Goal: Communication & Community: Ask a question

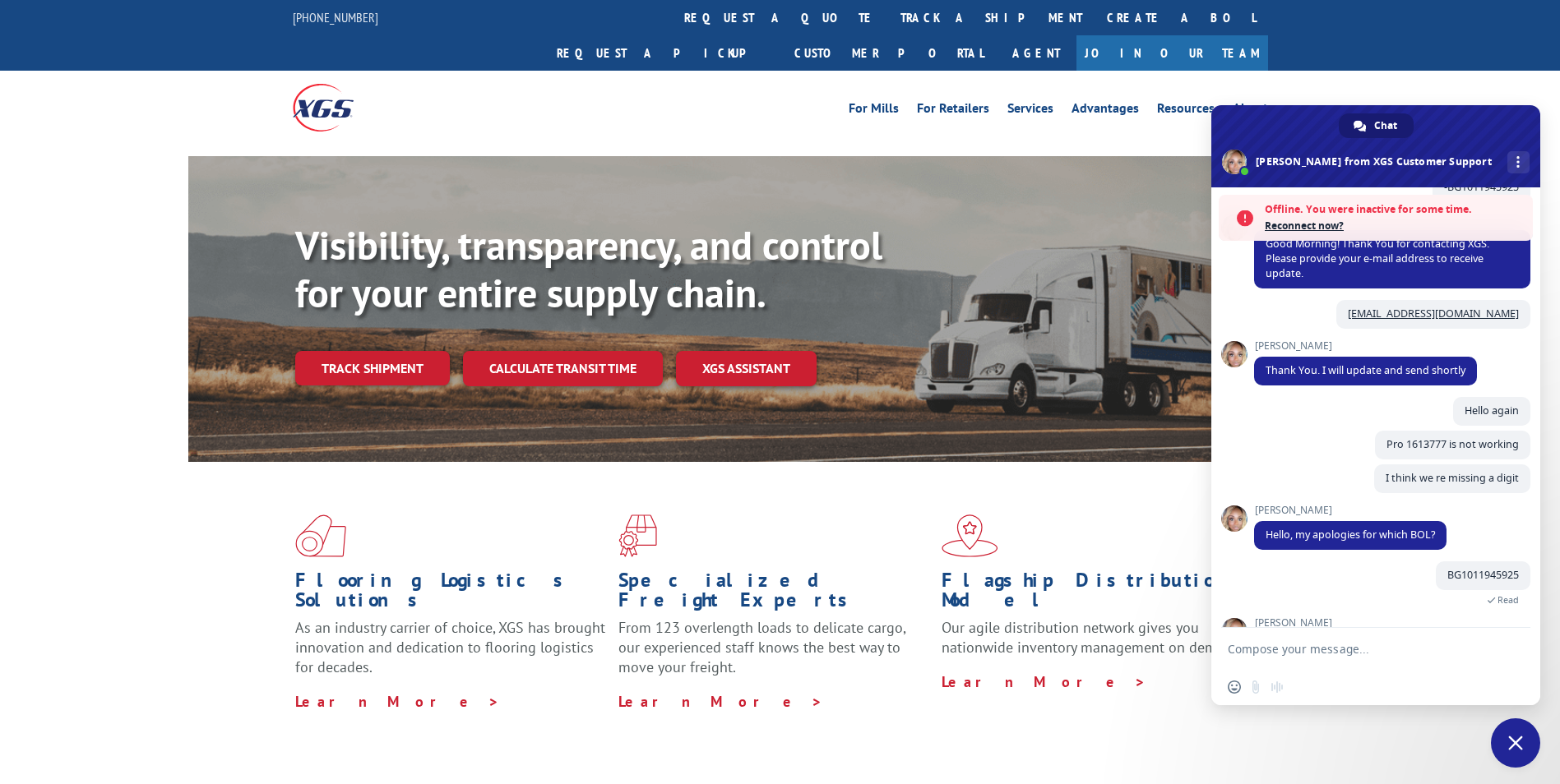
scroll to position [387, 0]
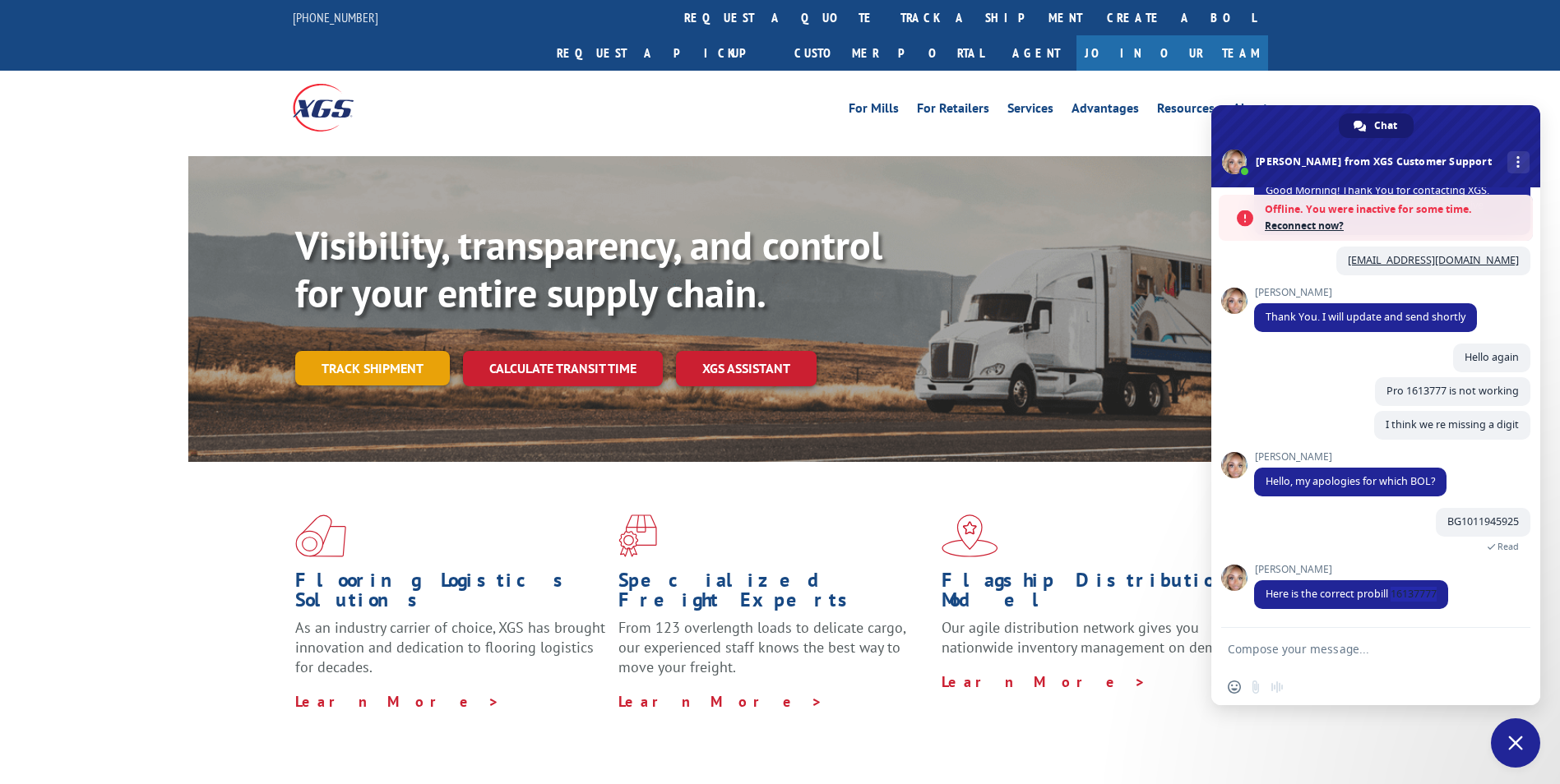
click at [410, 351] on link "Track shipment" at bounding box center [372, 368] width 155 height 35
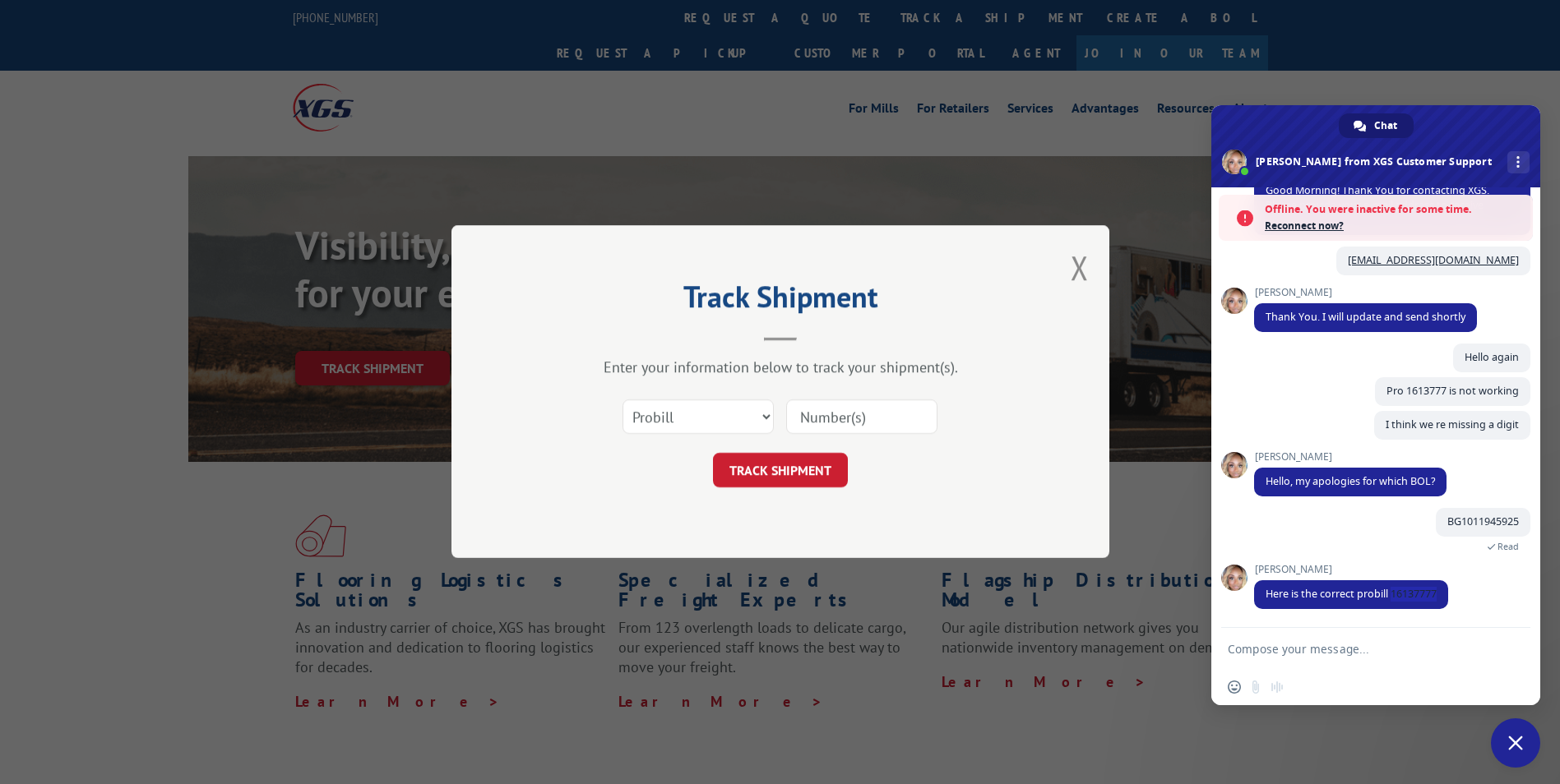
click at [850, 402] on input at bounding box center [862, 418] width 151 height 35
paste input "16137385"
type input "16137385"
click at [801, 463] on button "TRACK SHIPMENT" at bounding box center [780, 471] width 135 height 35
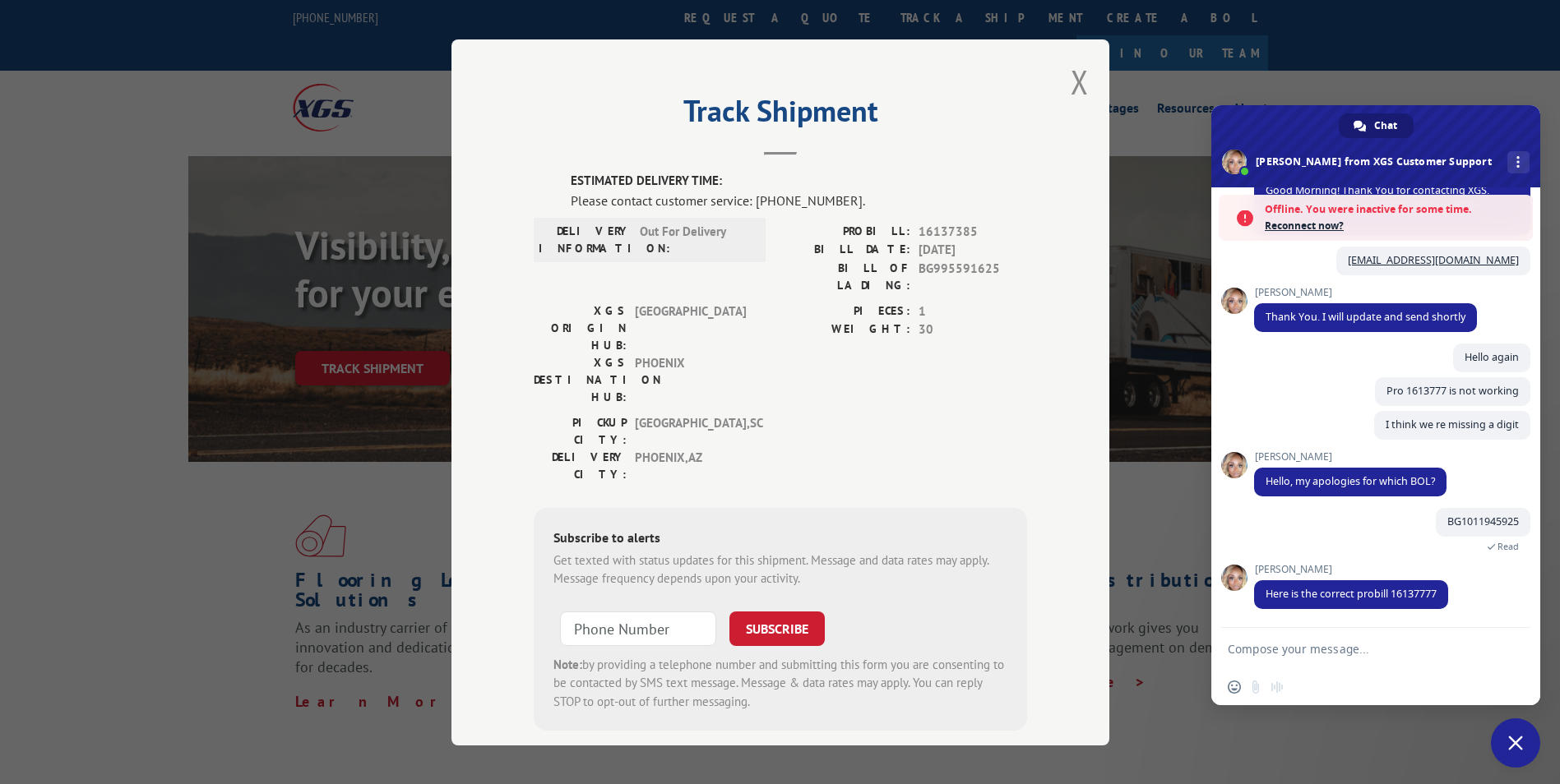
click at [1071, 89] on button "Close modal" at bounding box center [1079, 82] width 18 height 44
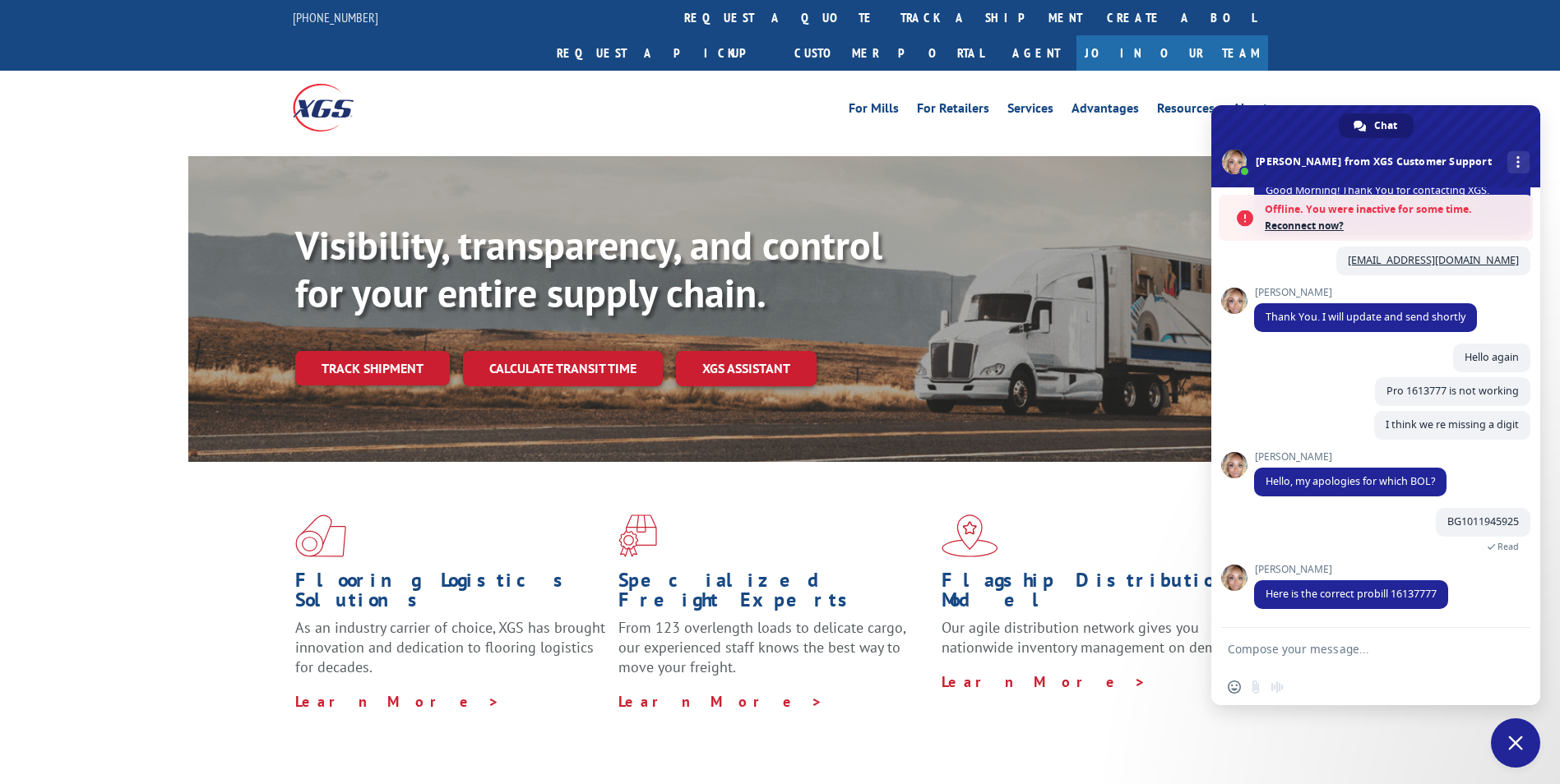
click at [382, 351] on link "Track shipment" at bounding box center [372, 368] width 155 height 35
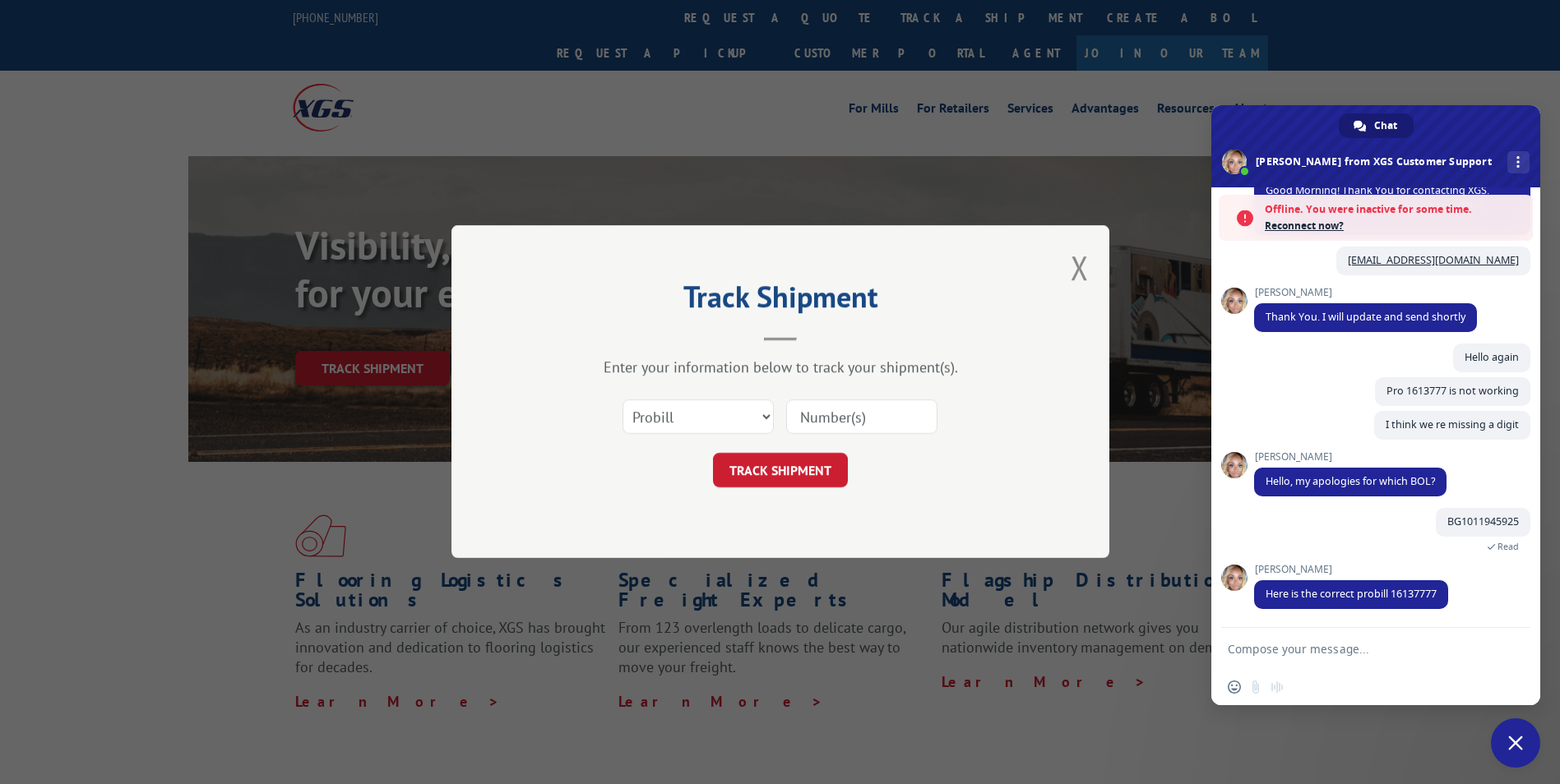
drag, startPoint x: 838, startPoint y: 410, endPoint x: 824, endPoint y: 427, distance: 22.0
click at [838, 410] on input at bounding box center [862, 418] width 151 height 35
paste input "16137372"
type input "16137372"
click at [777, 469] on button "TRACK SHIPMENT" at bounding box center [780, 471] width 135 height 35
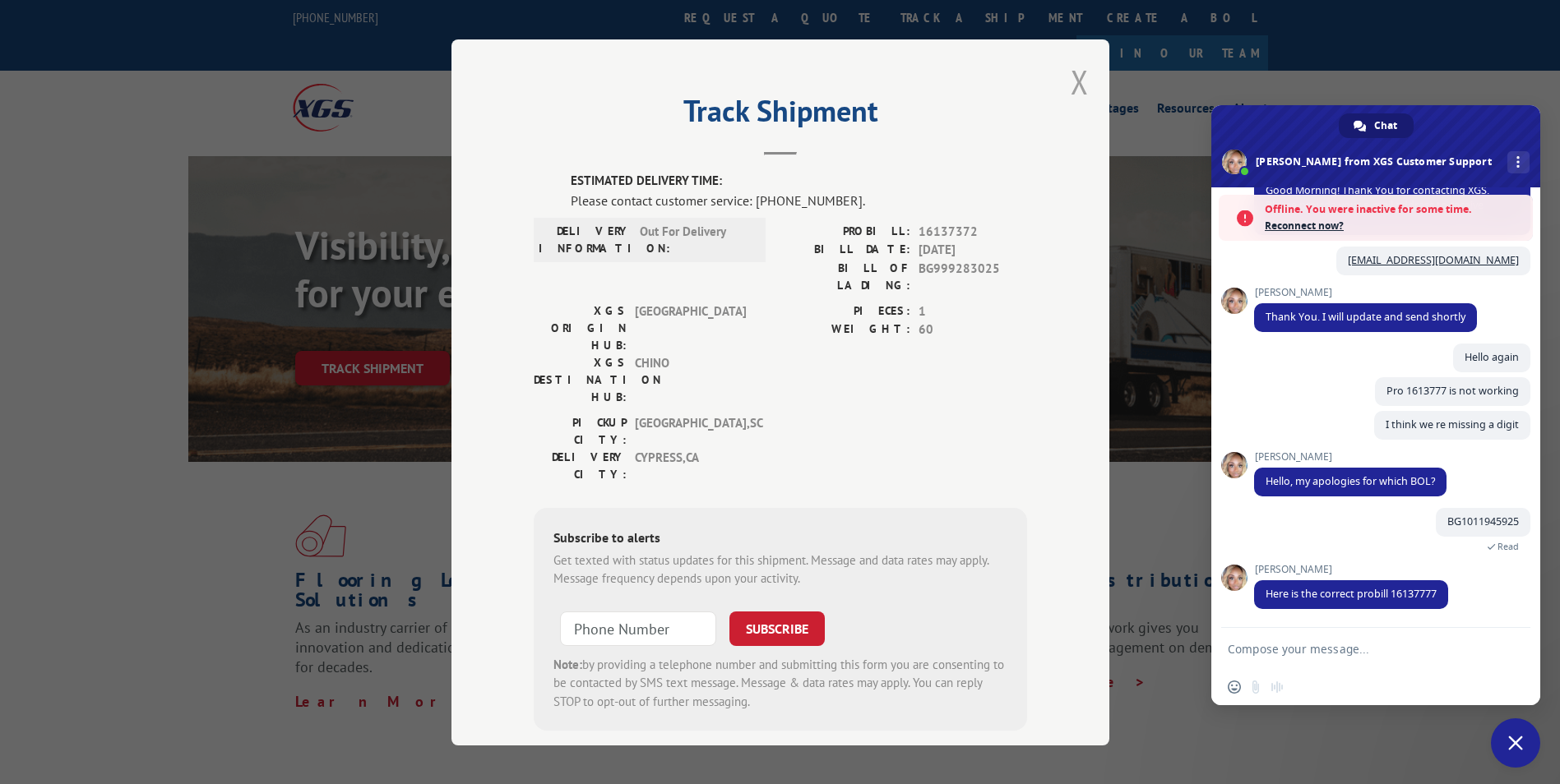
click at [1073, 89] on button "Close modal" at bounding box center [1079, 82] width 18 height 44
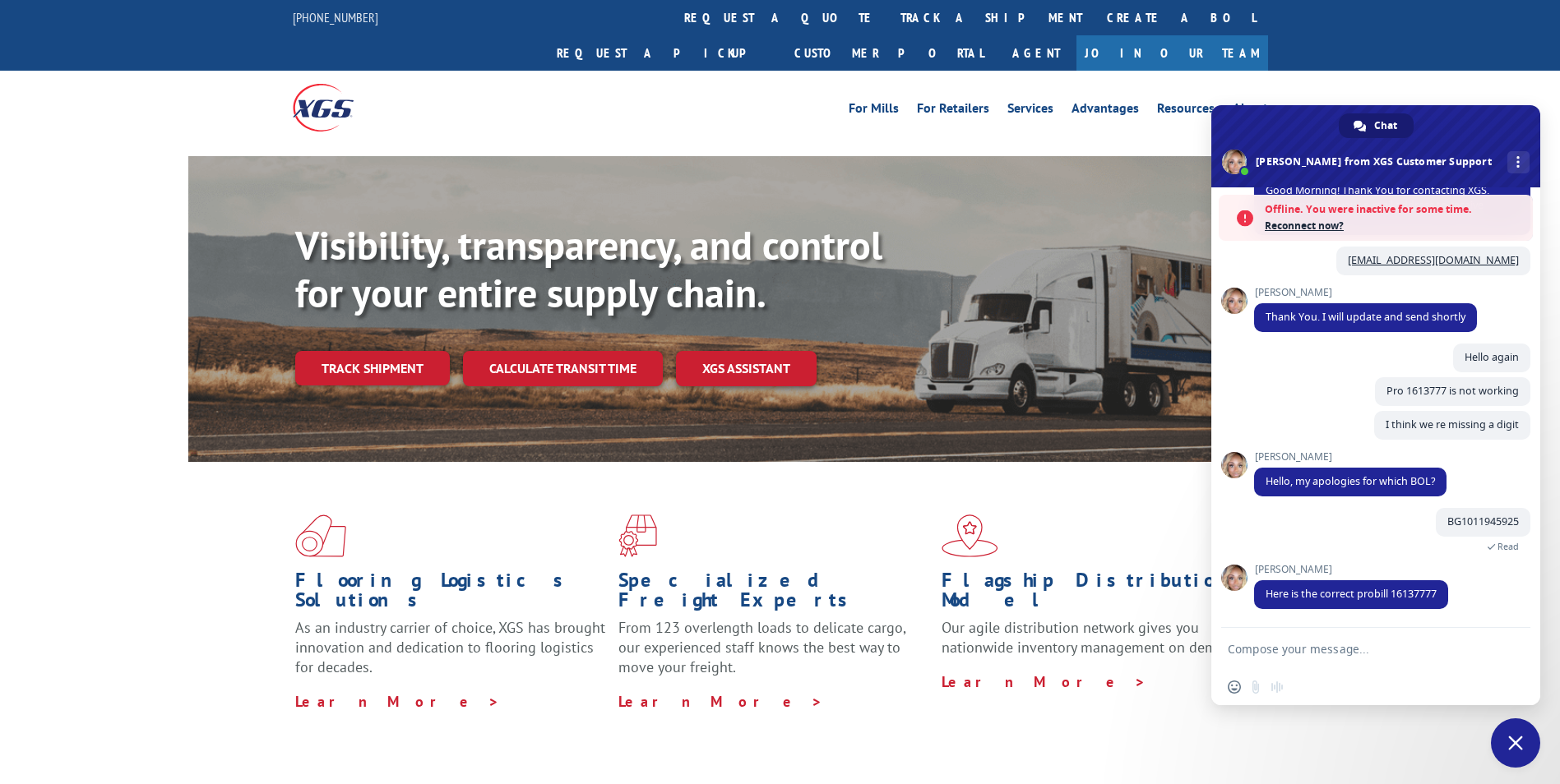
click at [404, 351] on link "Track shipment" at bounding box center [372, 368] width 155 height 35
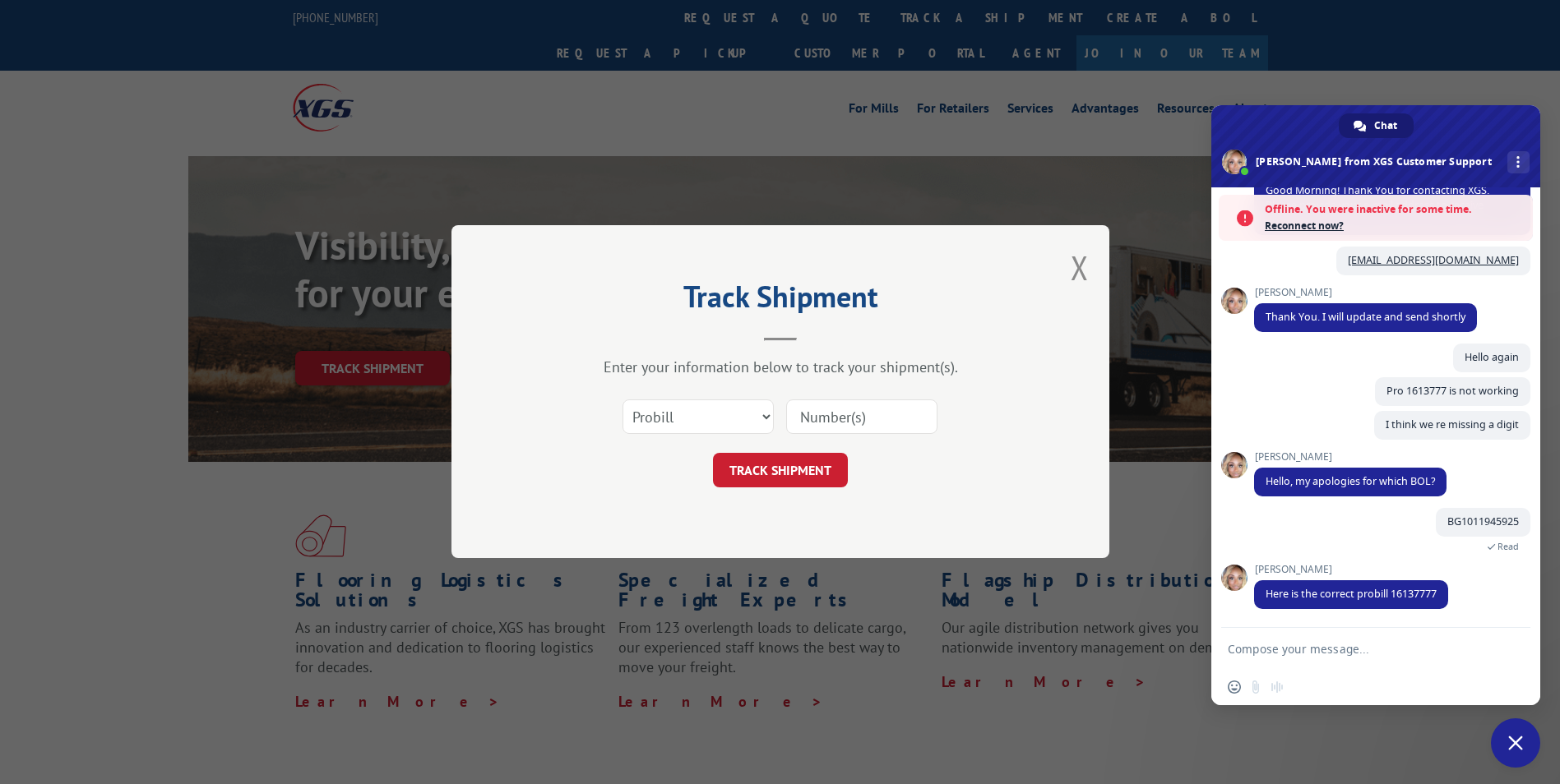
click at [862, 431] on input at bounding box center [862, 418] width 151 height 35
paste input "16137366"
type input "16137366"
click at [789, 463] on button "TRACK SHIPMENT" at bounding box center [780, 471] width 135 height 35
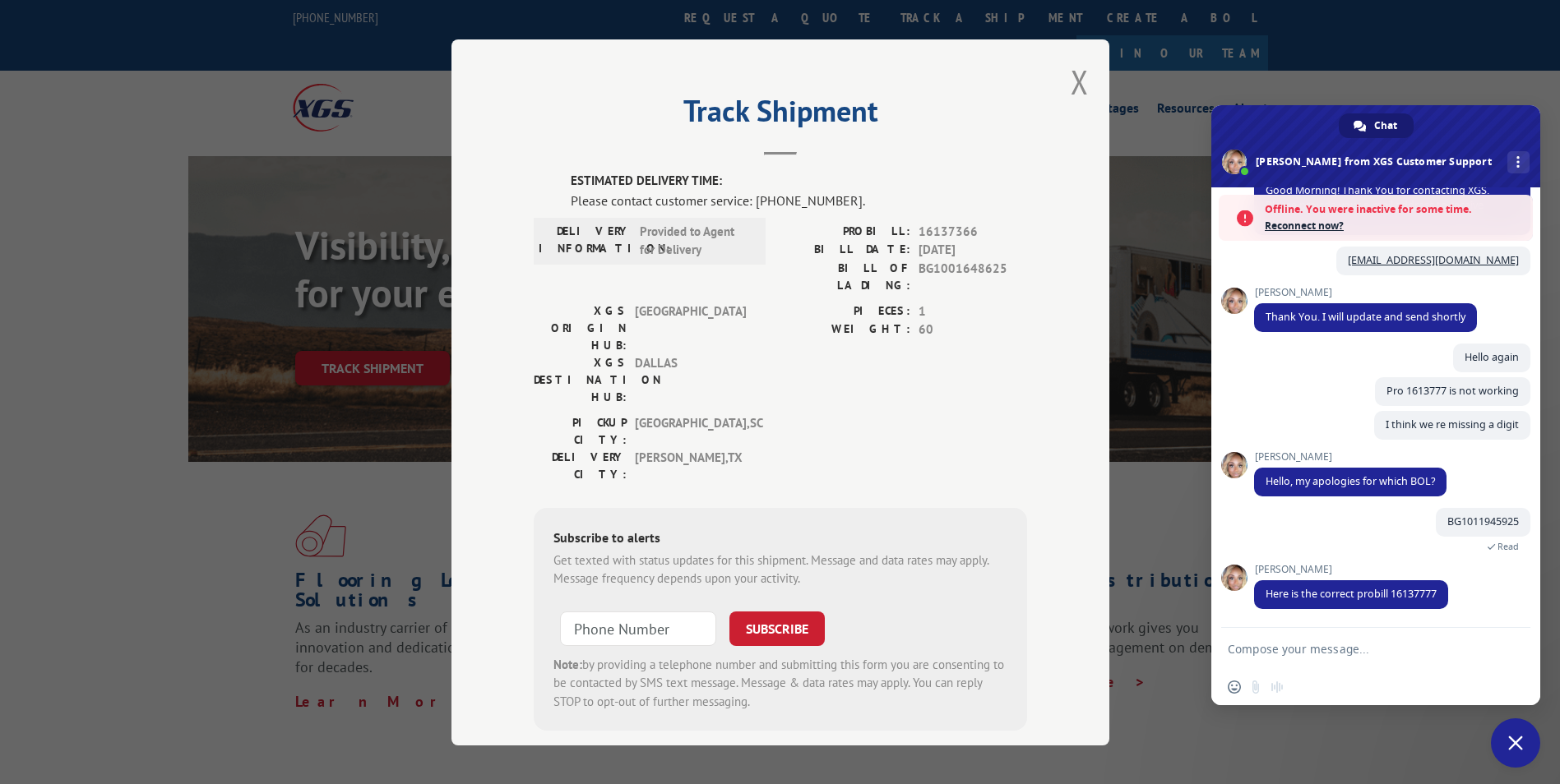
drag, startPoint x: 1070, startPoint y: 74, endPoint x: 1011, endPoint y: 118, distance: 73.6
click at [1070, 74] on button "Close modal" at bounding box center [1079, 82] width 18 height 44
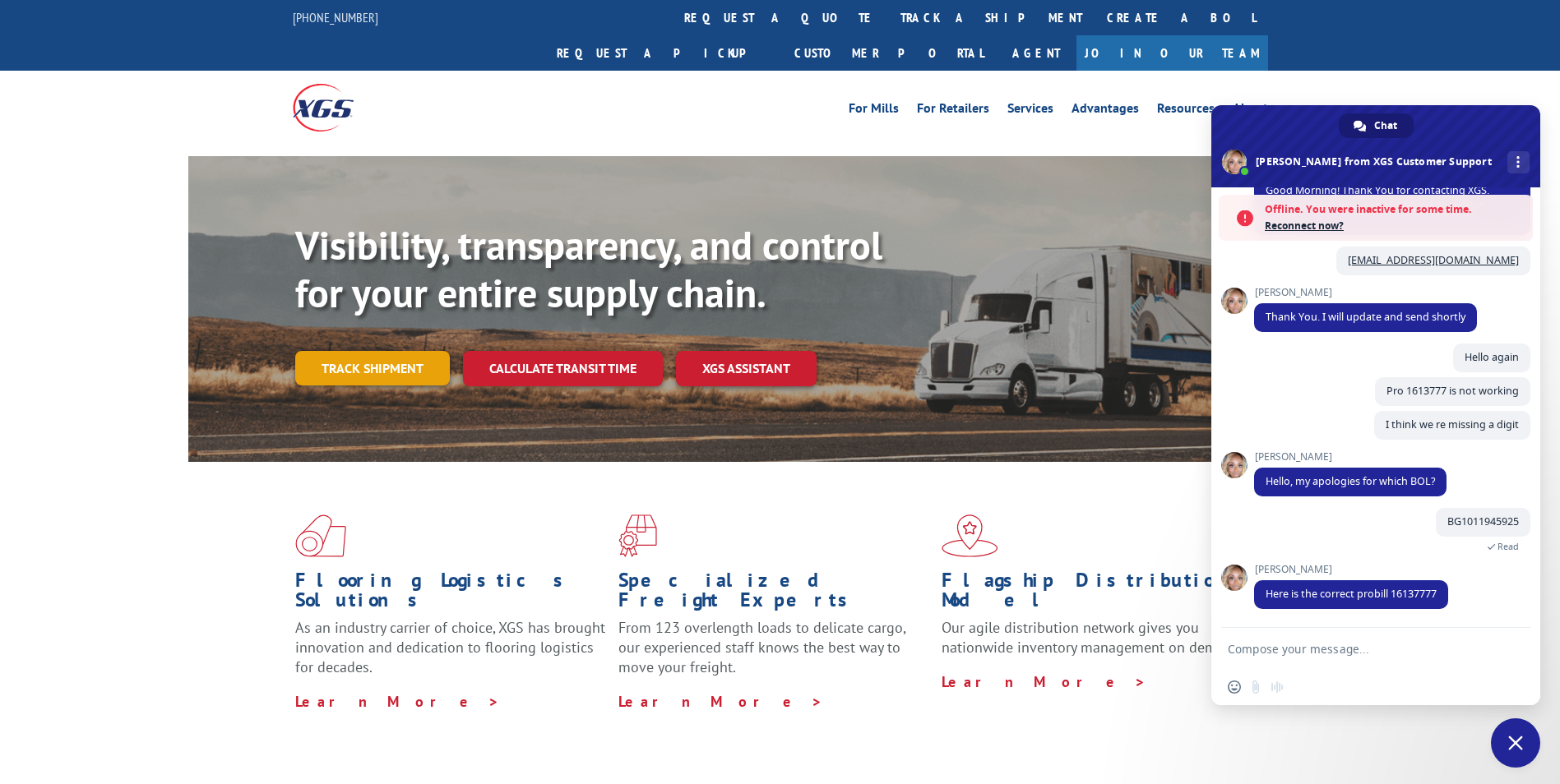
click at [425, 351] on link "Track shipment" at bounding box center [372, 368] width 155 height 35
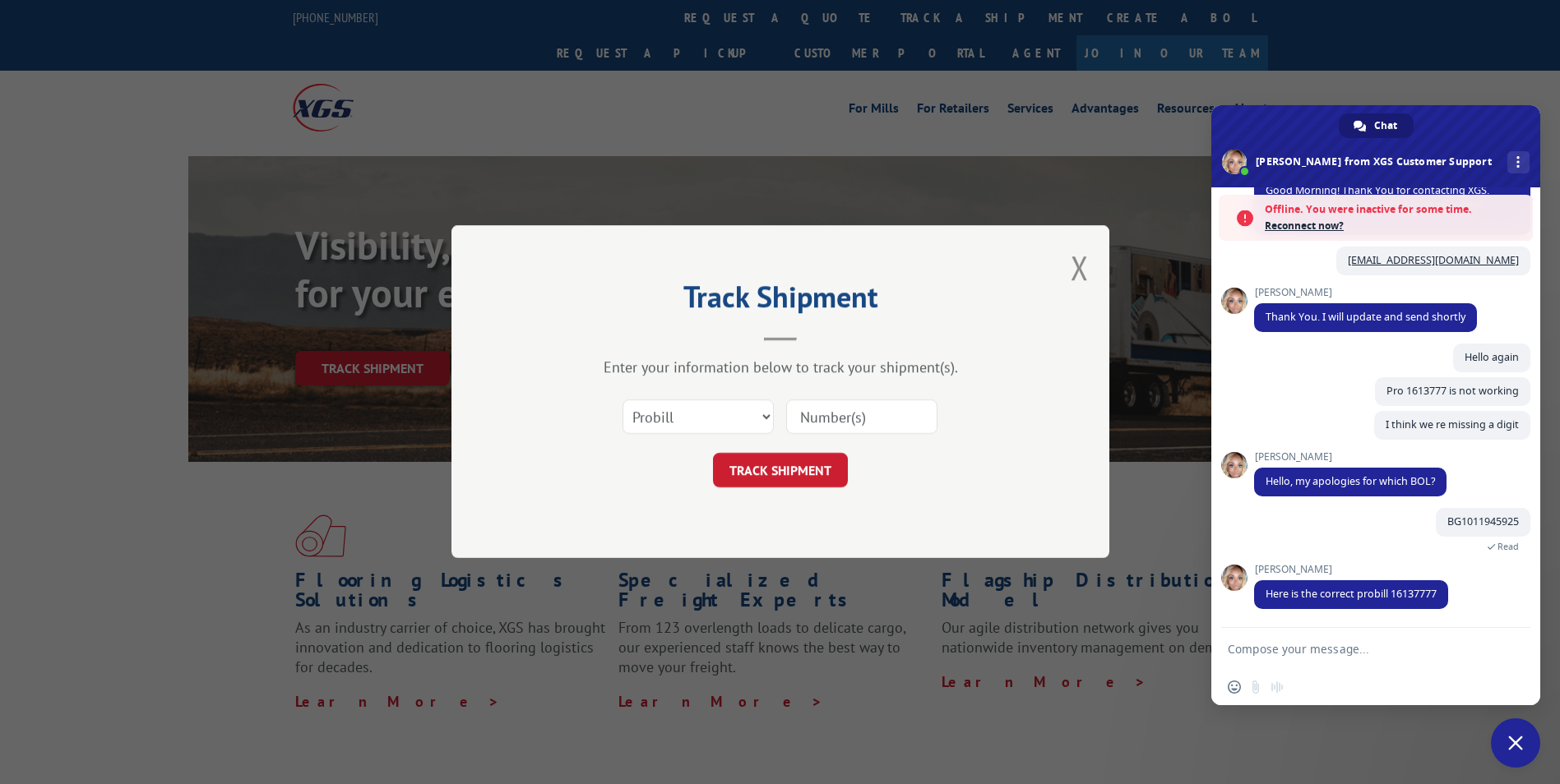
click at [814, 403] on input at bounding box center [862, 418] width 151 height 35
paste input "16137344"
type input "16137344"
click at [785, 471] on button "TRACK SHIPMENT" at bounding box center [780, 471] width 135 height 35
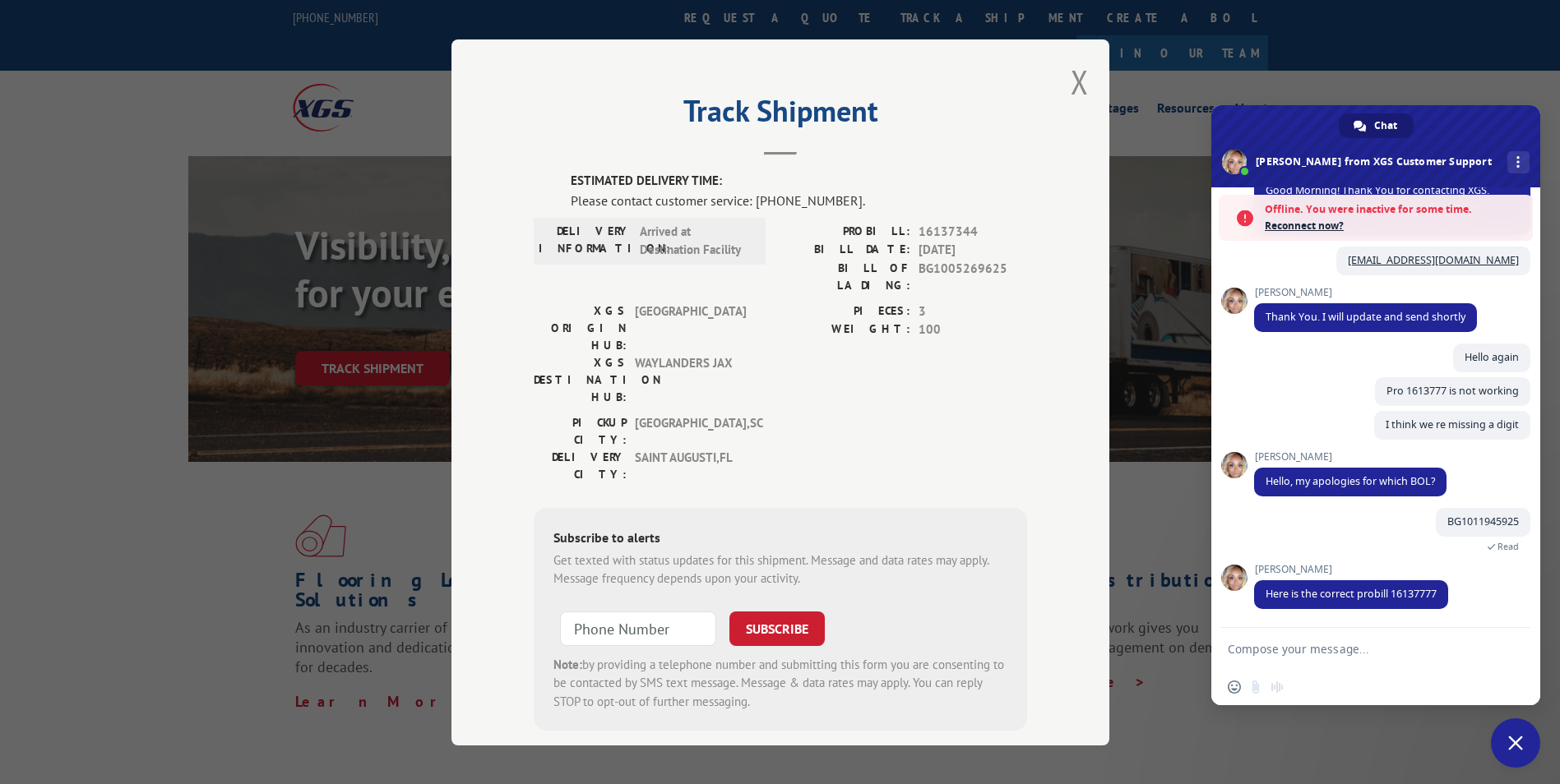
drag, startPoint x: 1065, startPoint y: 76, endPoint x: 1054, endPoint y: 80, distance: 11.7
click at [1070, 76] on button "Close modal" at bounding box center [1079, 82] width 18 height 44
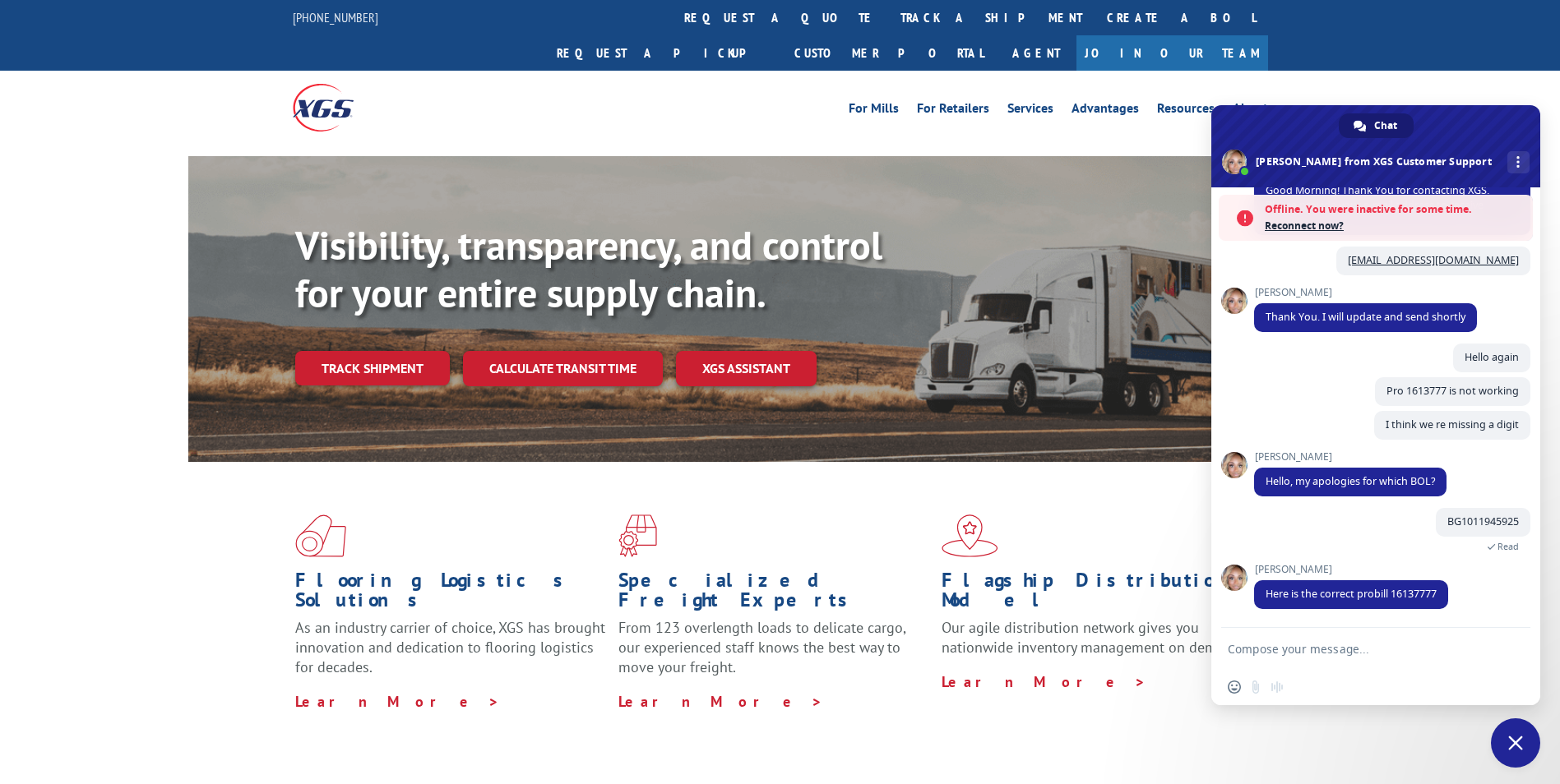
click at [393, 313] on div "Visibility, transparency, and control for your entire supply chain. Track shipm…" at bounding box center [833, 337] width 1077 height 229
click at [393, 351] on link "Track shipment" at bounding box center [372, 368] width 155 height 35
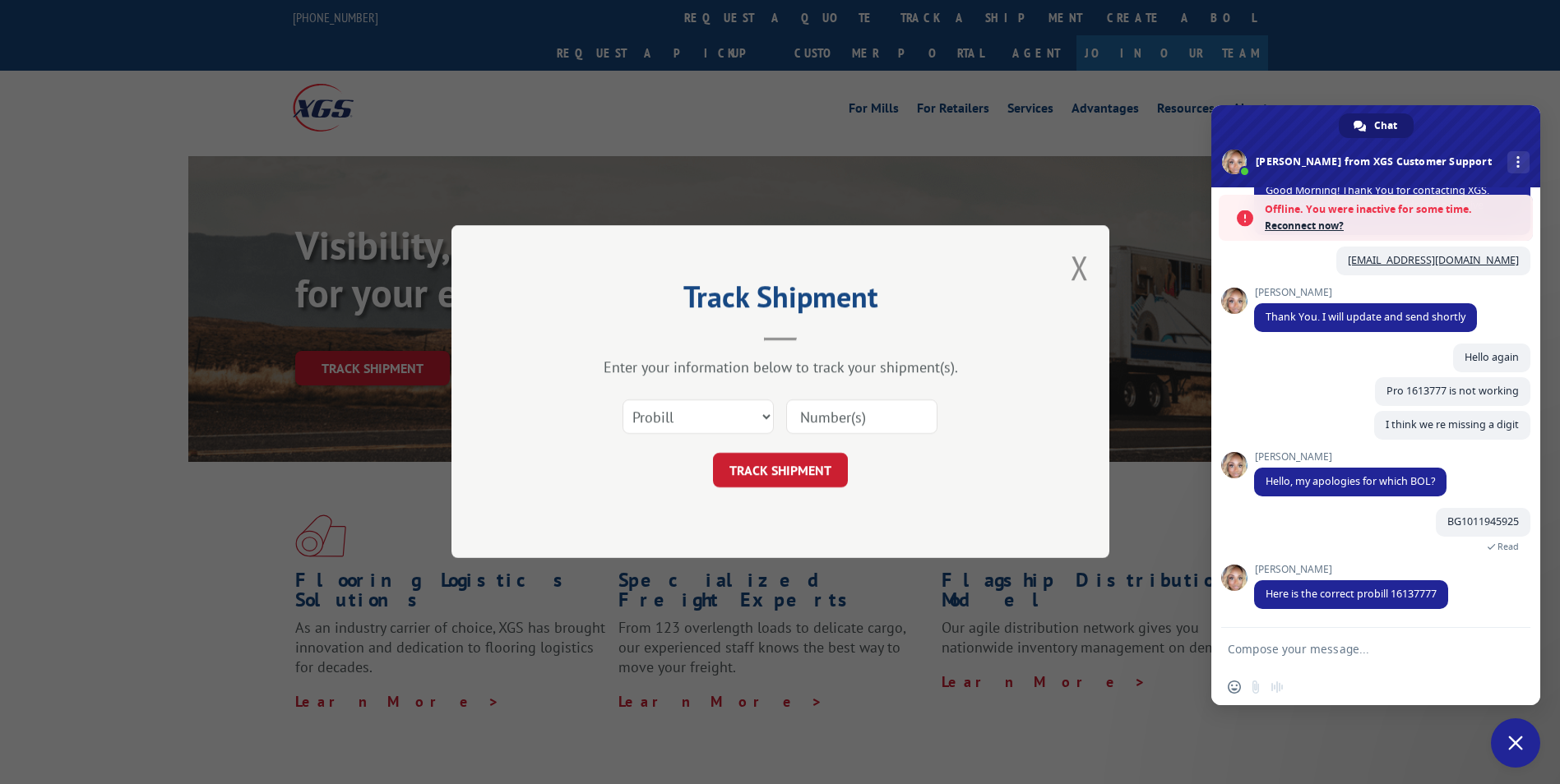
click at [810, 422] on input at bounding box center [862, 418] width 151 height 35
paste input "16137741"
type input "16137741"
click at [794, 457] on button "TRACK SHIPMENT" at bounding box center [780, 471] width 135 height 35
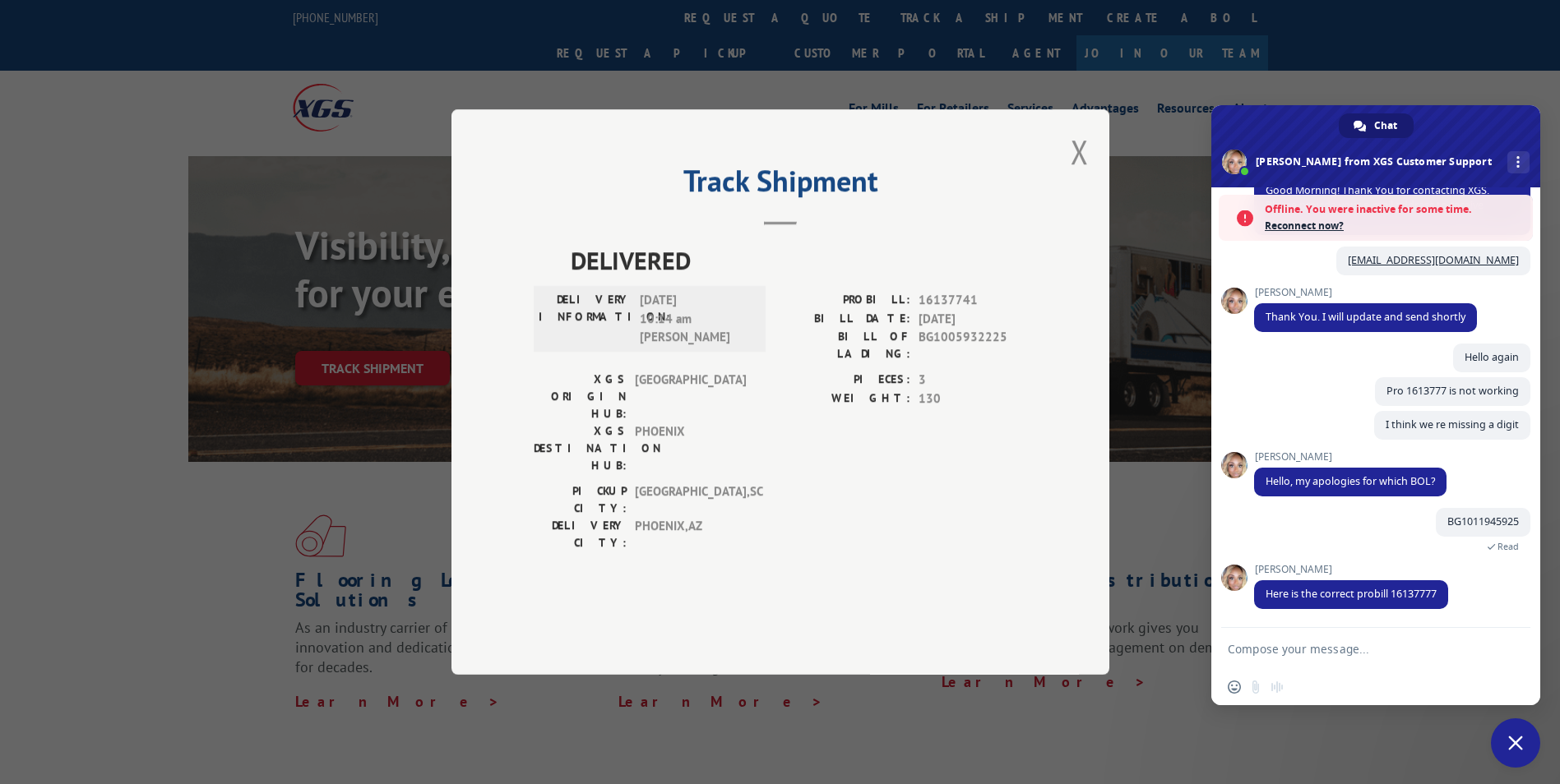
click at [1089, 188] on div "Track Shipment DELIVERED DELIVERY INFORMATION: [DATE] 10:14 am [PERSON_NAME]: 1…" at bounding box center [780, 392] width 658 height 565
click at [1083, 173] on button "Close modal" at bounding box center [1079, 152] width 18 height 44
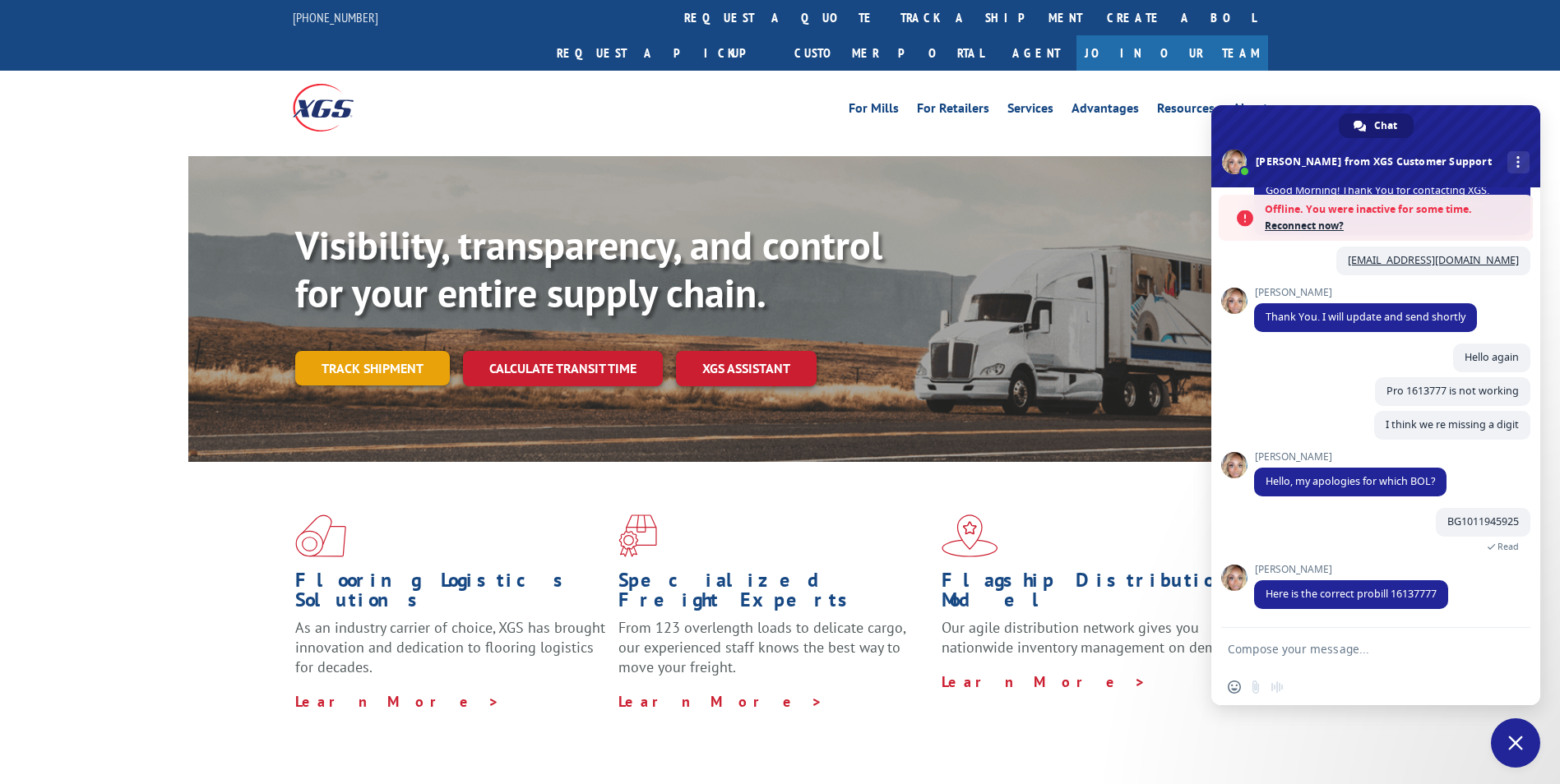
click at [397, 351] on link "Track shipment" at bounding box center [372, 368] width 155 height 35
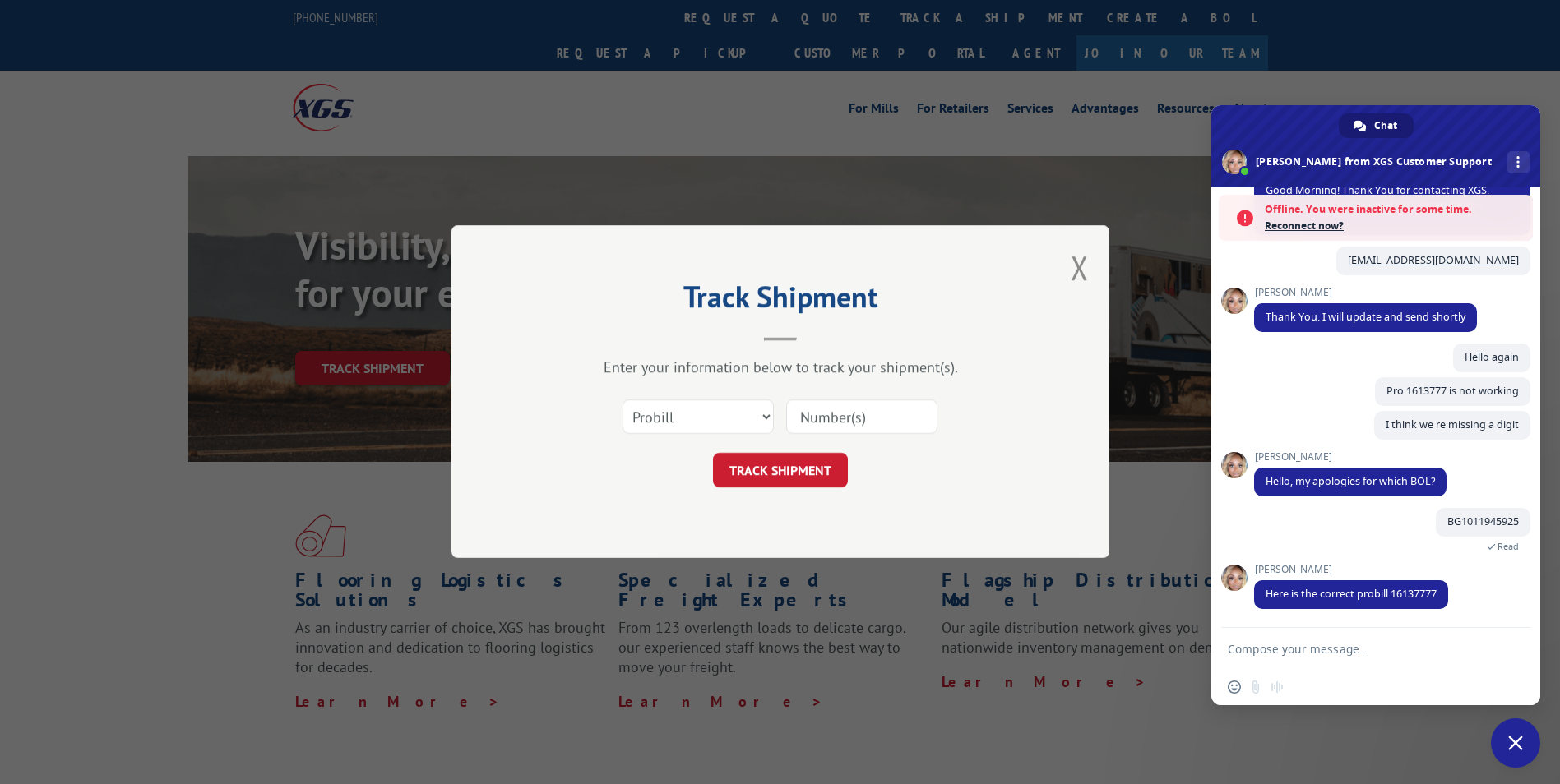
click at [840, 413] on input at bounding box center [862, 418] width 151 height 35
paste input "16137740"
type input "16137740"
click at [801, 469] on button "TRACK SHIPMENT" at bounding box center [780, 471] width 135 height 35
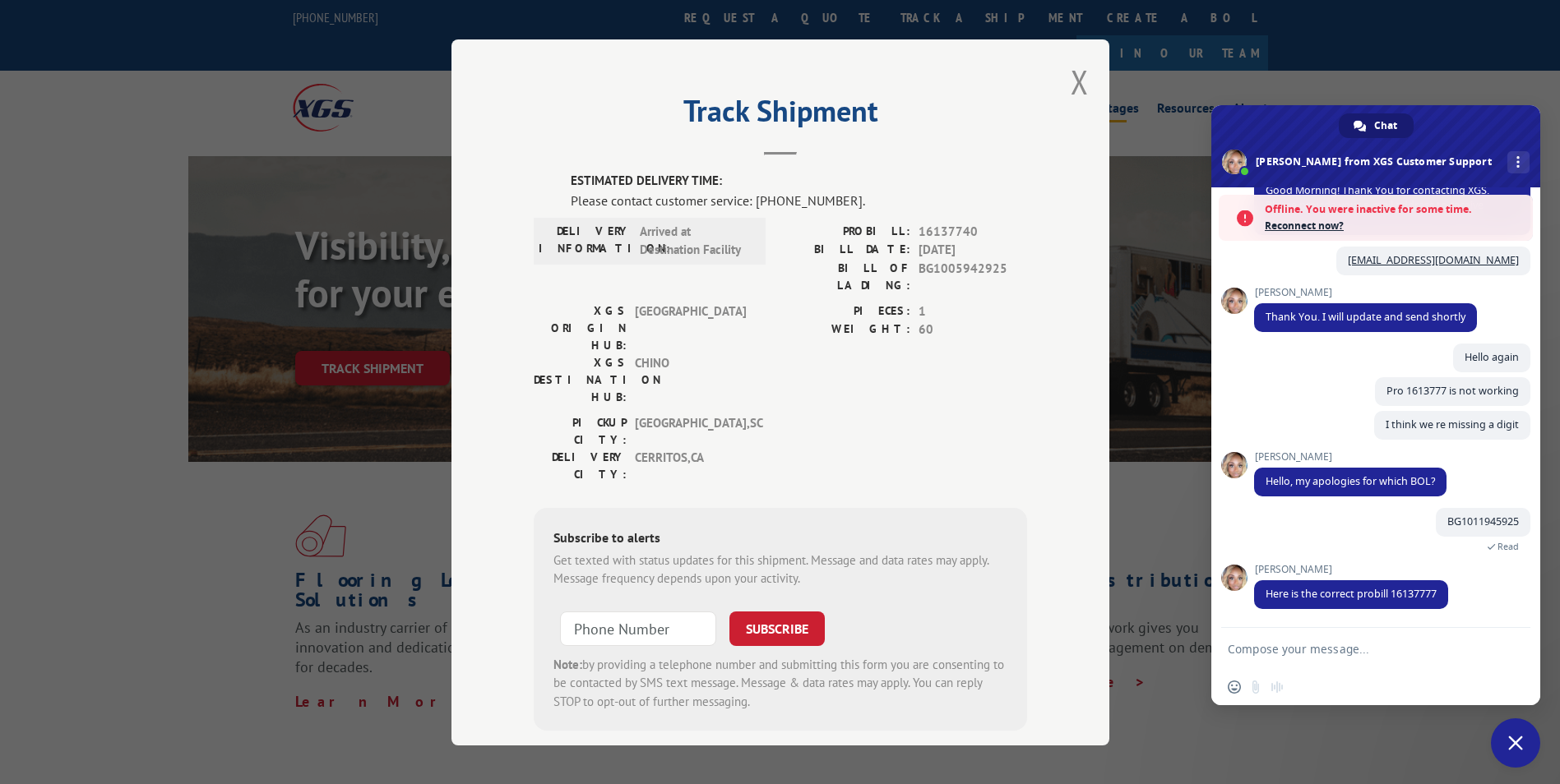
click at [1074, 78] on button "Close modal" at bounding box center [1079, 82] width 18 height 44
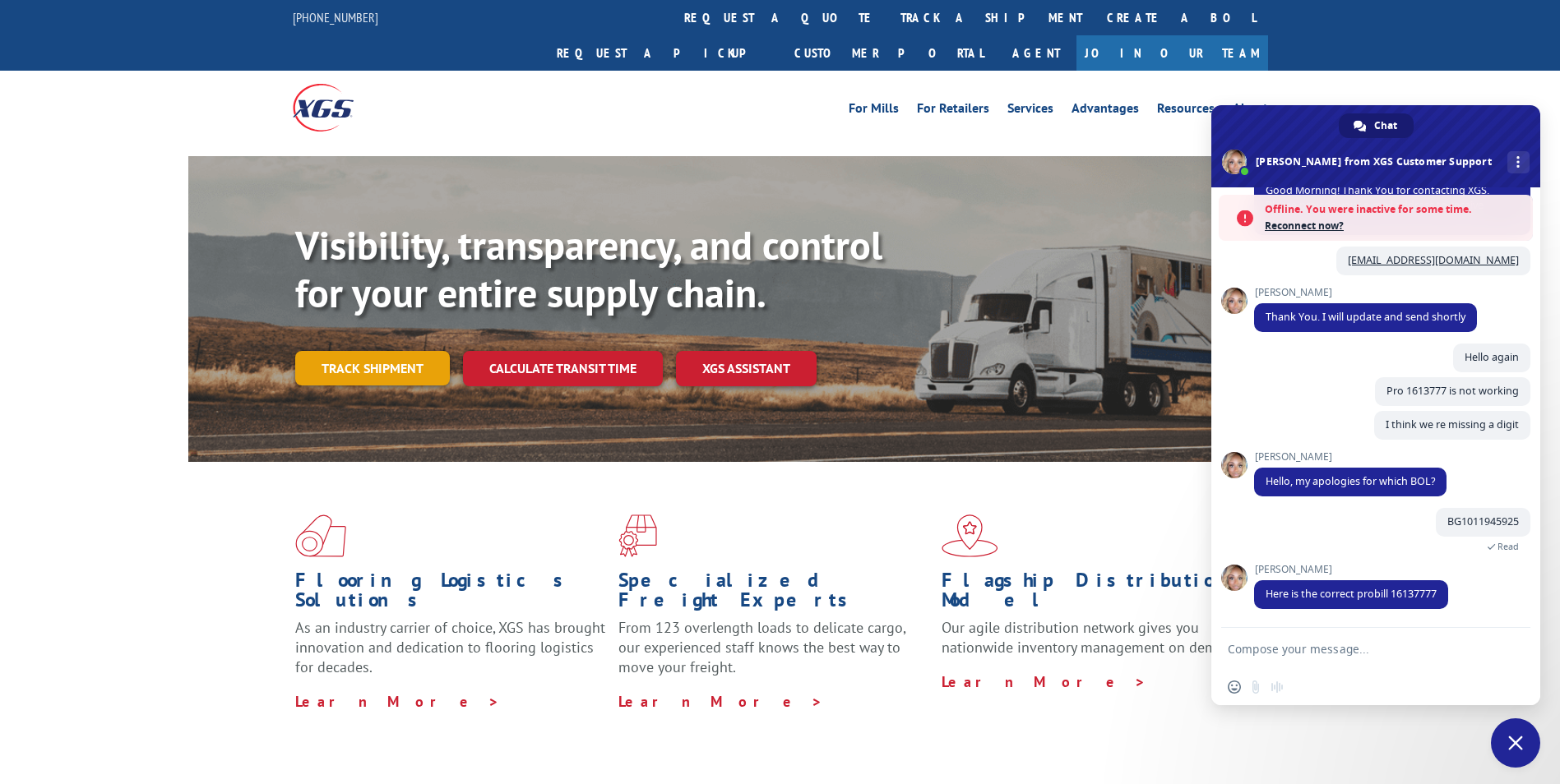
click at [399, 351] on link "Track shipment" at bounding box center [372, 368] width 155 height 35
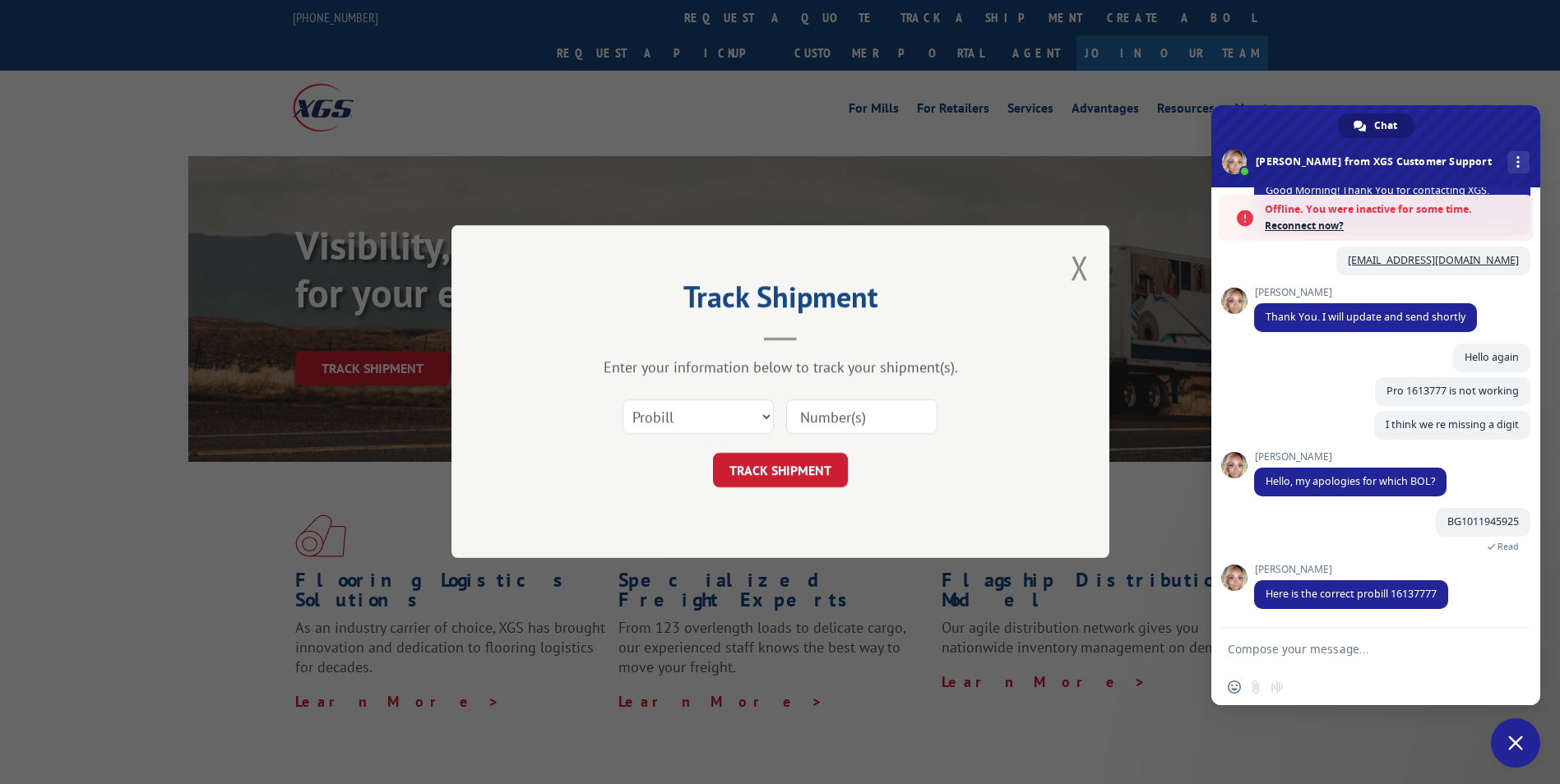
click at [856, 423] on input at bounding box center [862, 418] width 151 height 35
paste input "16137784"
type input "16137784"
click at [794, 465] on button "TRACK SHIPMENT" at bounding box center [780, 471] width 135 height 35
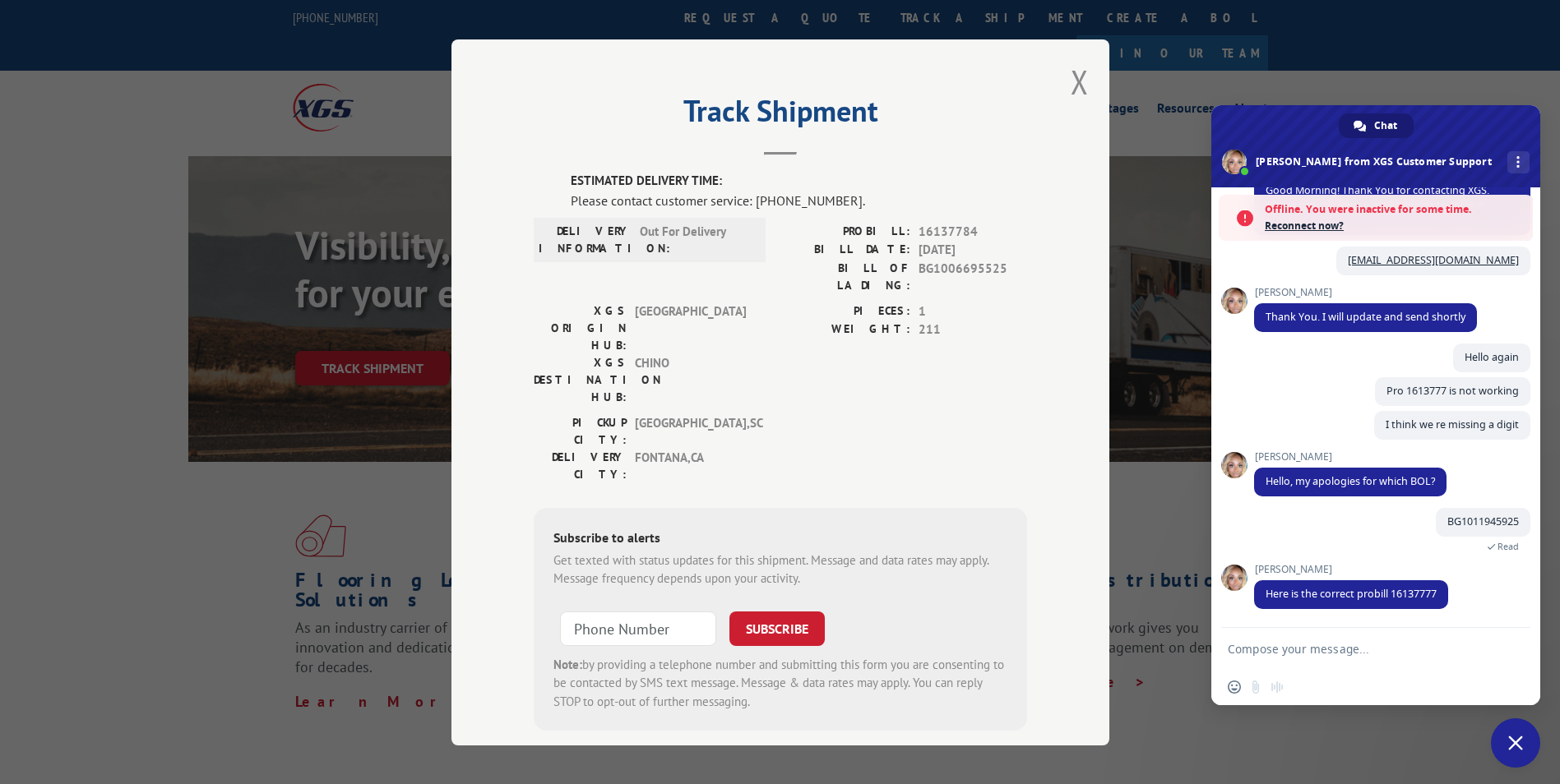
drag, startPoint x: 1074, startPoint y: 77, endPoint x: 1030, endPoint y: 107, distance: 53.3
click at [1074, 77] on button "Close modal" at bounding box center [1079, 82] width 18 height 44
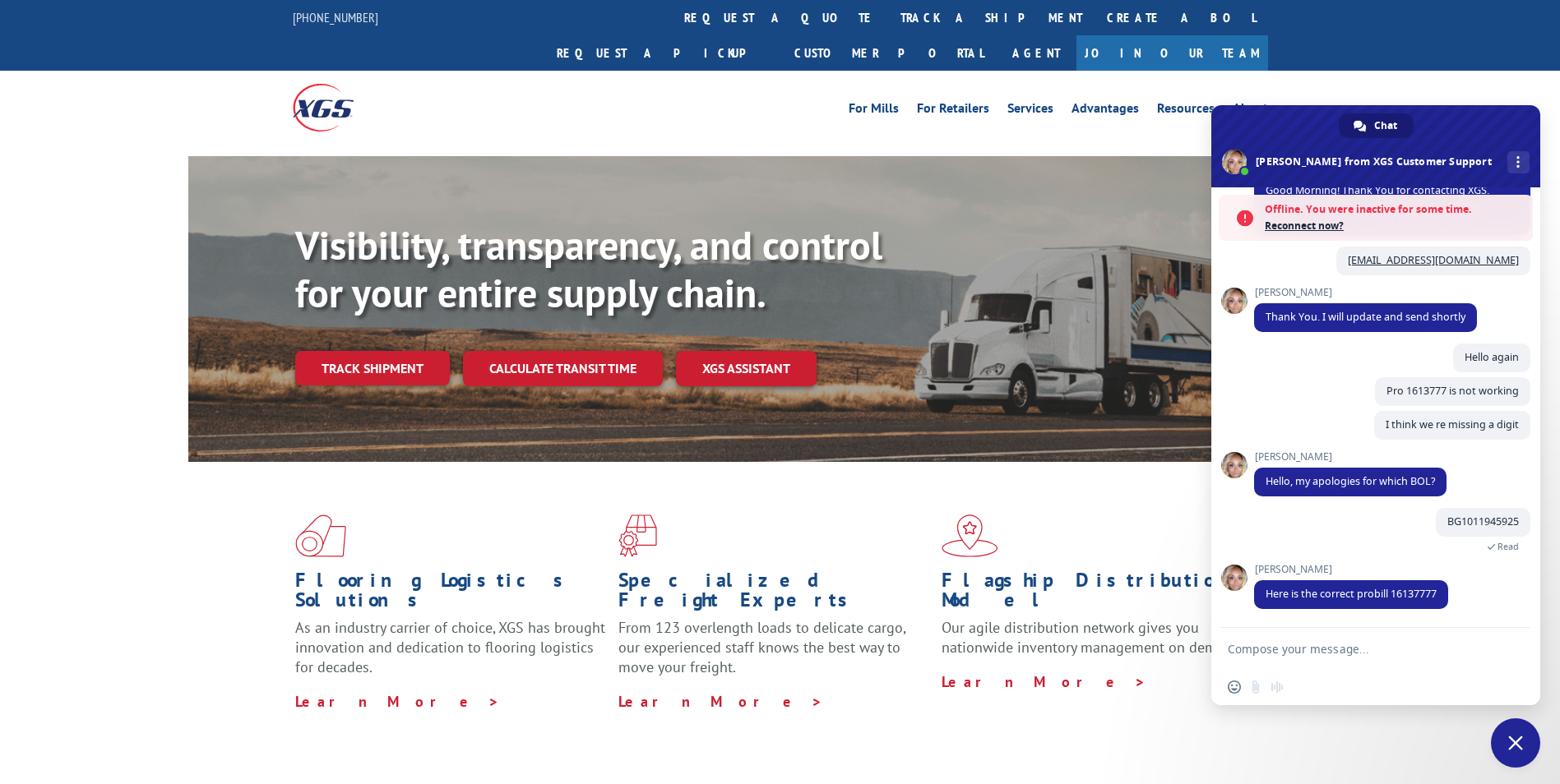
drag, startPoint x: 368, startPoint y: 339, endPoint x: 411, endPoint y: 340, distance: 43.0
click at [368, 351] on link "Track shipment" at bounding box center [372, 368] width 155 height 35
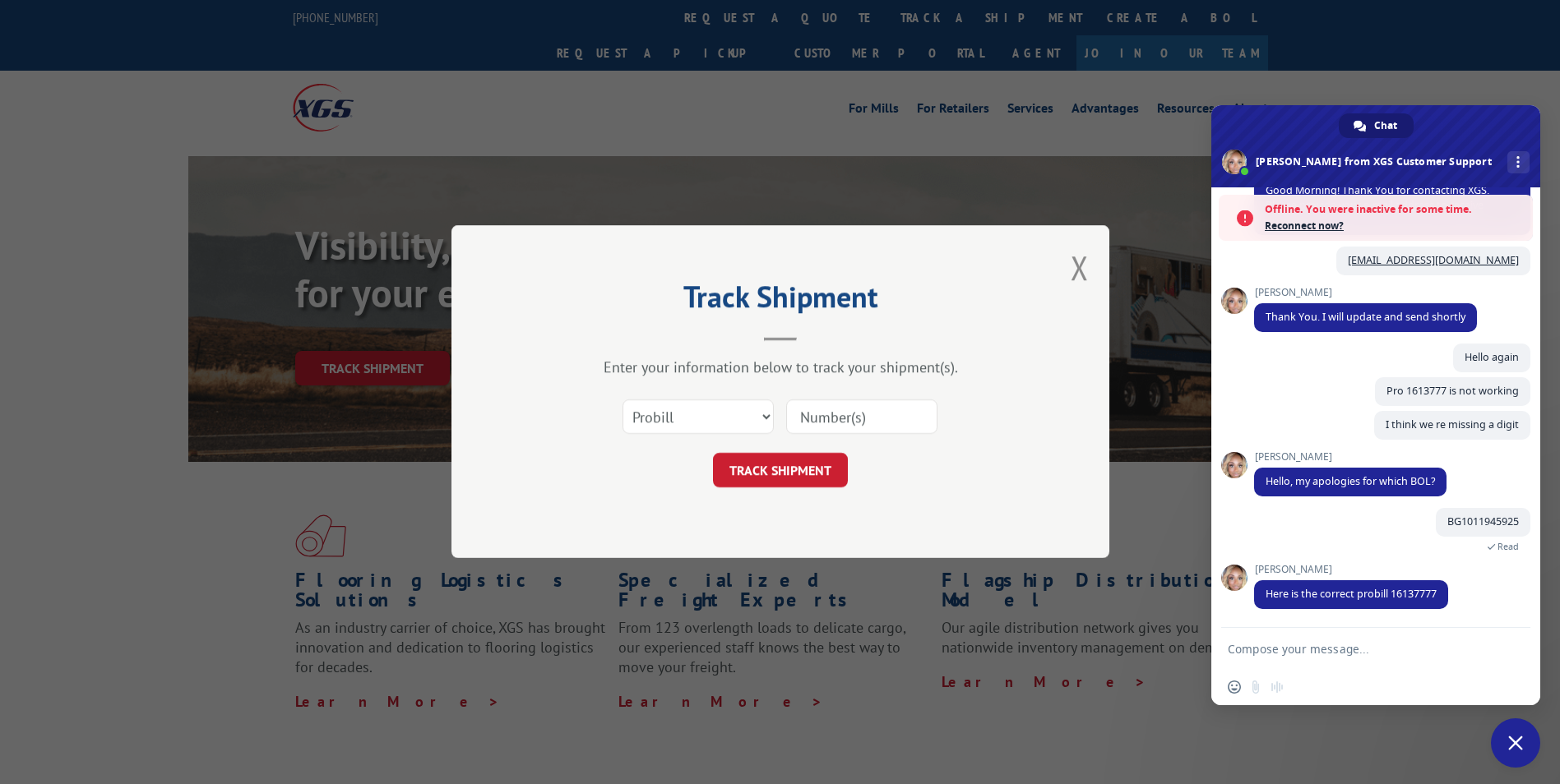
click at [828, 402] on input at bounding box center [862, 418] width 151 height 35
paste input "17587278"
type input "17587278"
click at [787, 472] on button "TRACK SHIPMENT" at bounding box center [780, 471] width 135 height 35
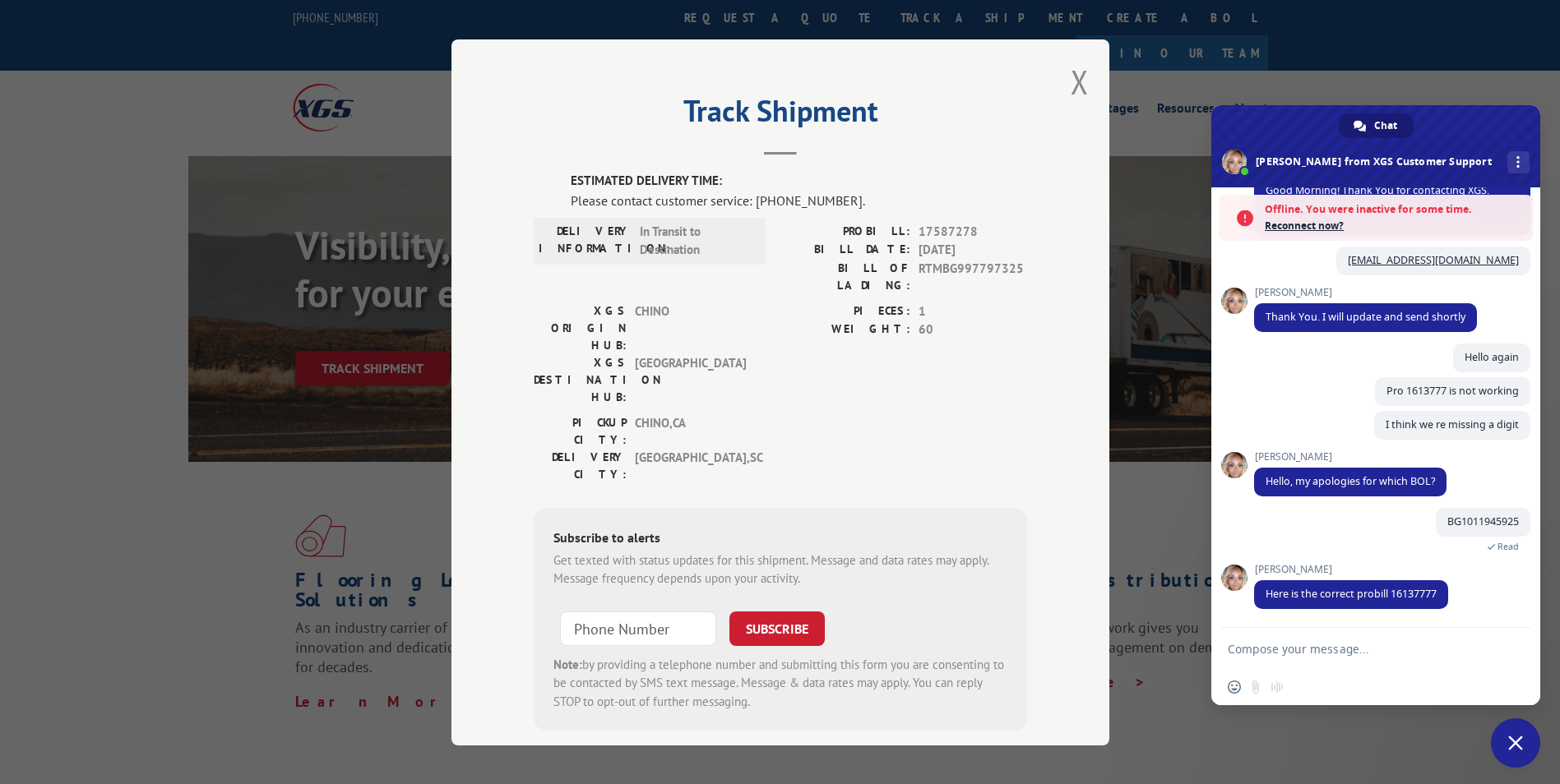
drag, startPoint x: 1073, startPoint y: 89, endPoint x: 966, endPoint y: 159, distance: 127.9
click at [1073, 89] on button "Close modal" at bounding box center [1079, 82] width 18 height 44
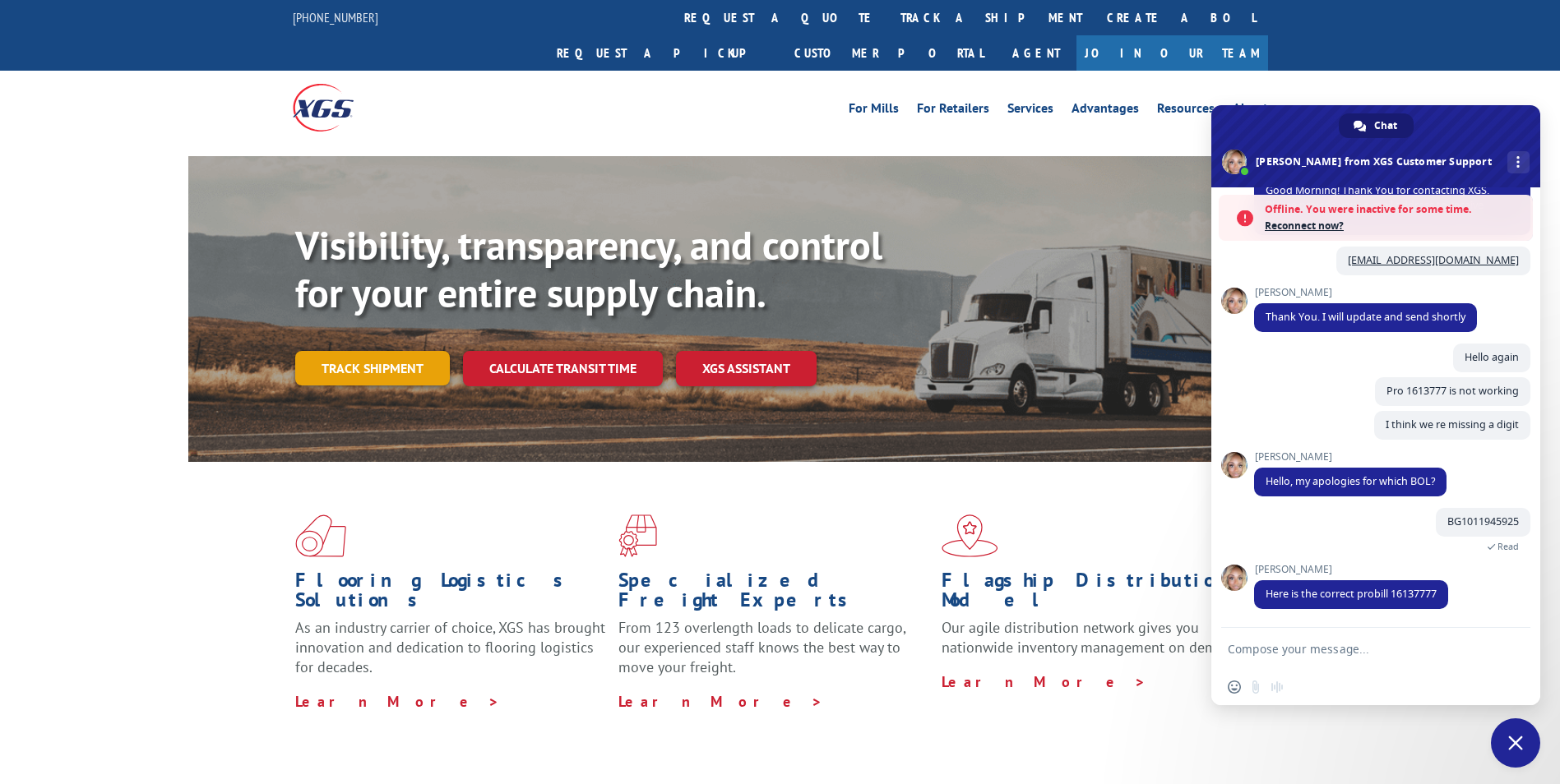
click at [385, 351] on link "Track shipment" at bounding box center [372, 368] width 155 height 35
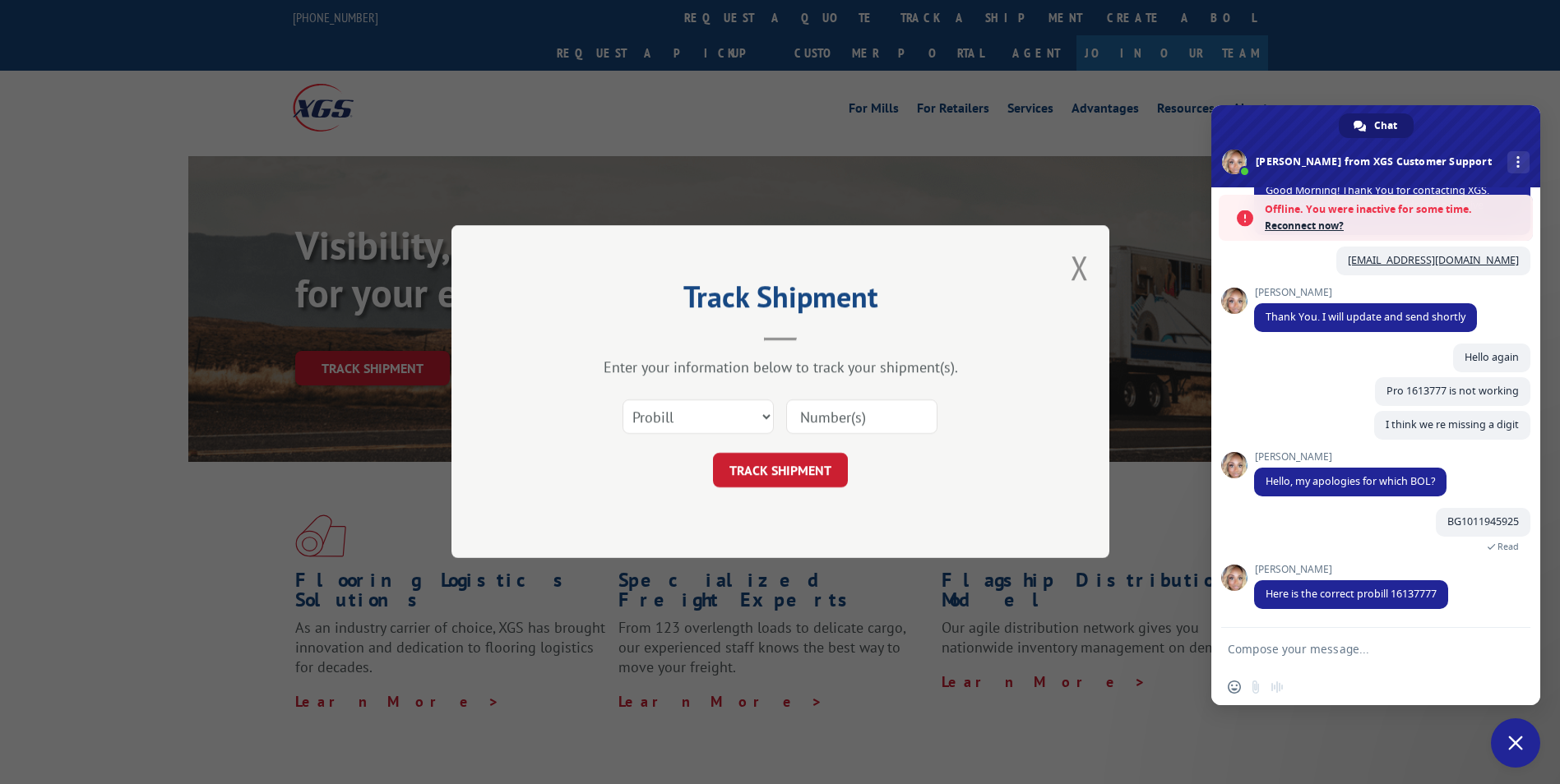
click at [830, 425] on input at bounding box center [862, 418] width 151 height 35
paste input "16137338"
type input "16137338"
click at [785, 467] on button "TRACK SHIPMENT" at bounding box center [780, 471] width 135 height 35
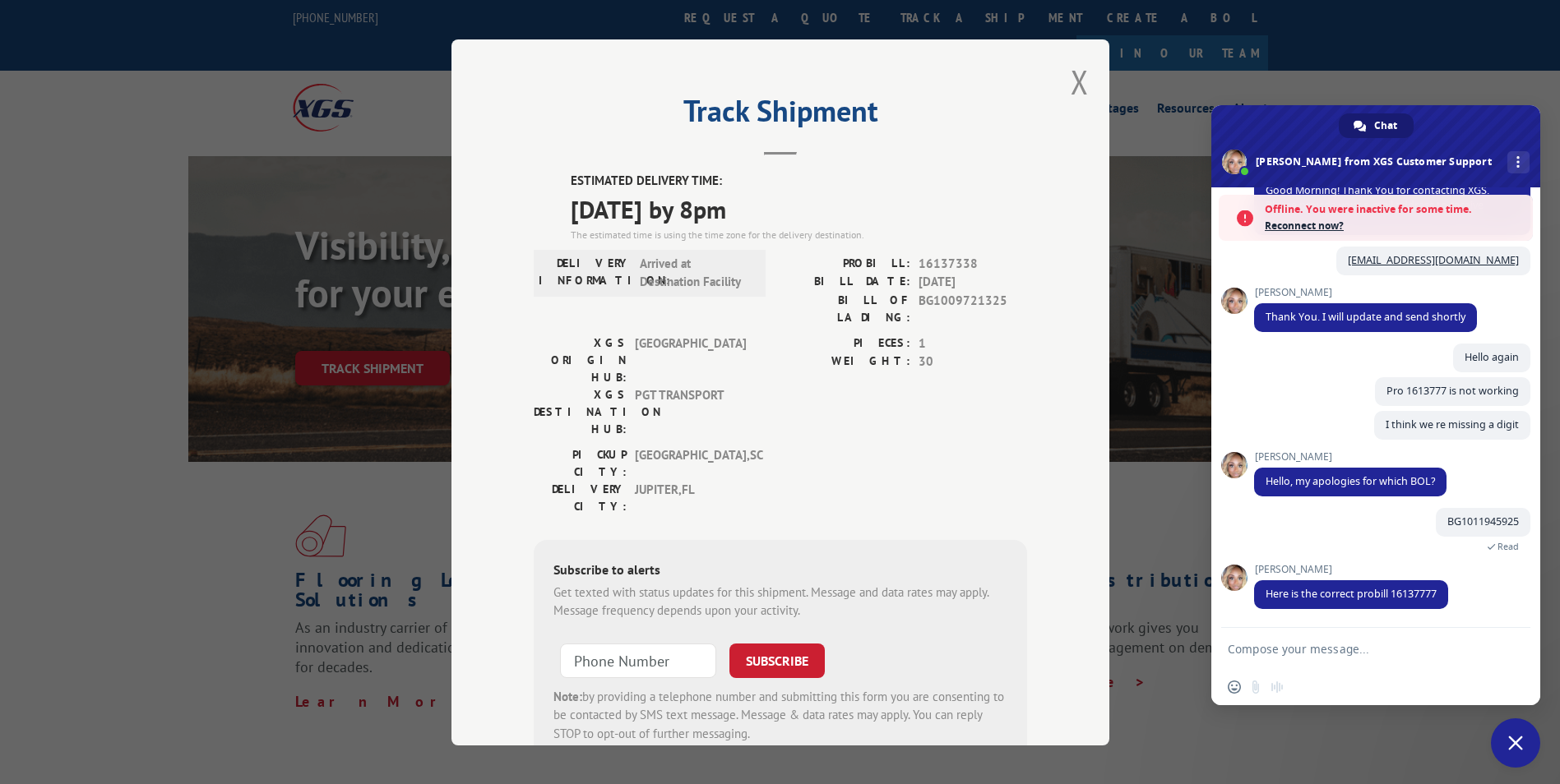
drag, startPoint x: 1073, startPoint y: 80, endPoint x: 1058, endPoint y: 90, distance: 18.0
click at [1073, 80] on button "Close modal" at bounding box center [1079, 82] width 18 height 44
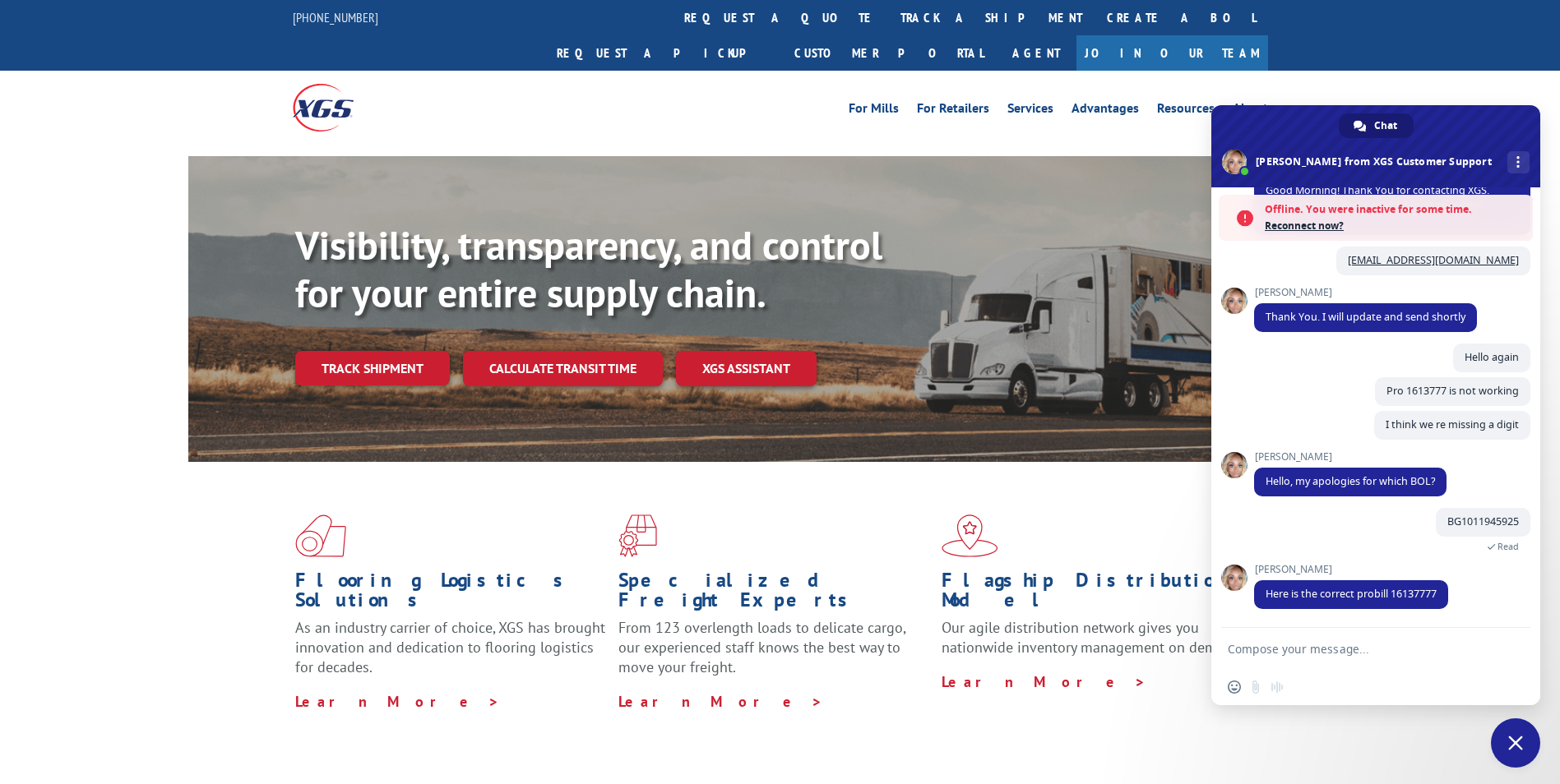
drag, startPoint x: 402, startPoint y: 323, endPoint x: 461, endPoint y: 341, distance: 61.7
click at [402, 351] on link "Track shipment" at bounding box center [372, 368] width 155 height 35
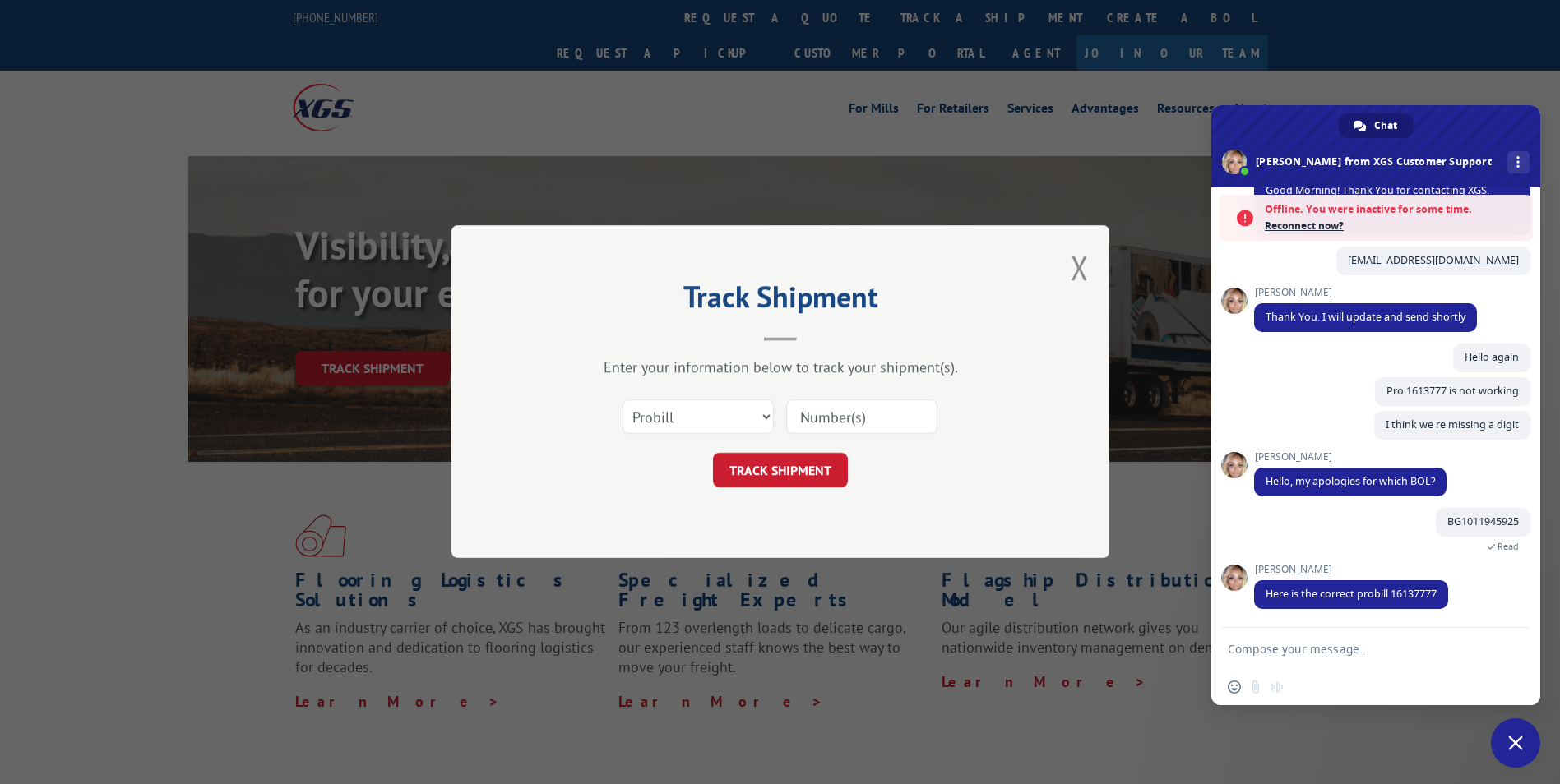
click at [868, 430] on input at bounding box center [862, 418] width 151 height 35
paste input "16137337"
type input "16137337"
click at [799, 469] on button "TRACK SHIPMENT" at bounding box center [780, 471] width 135 height 35
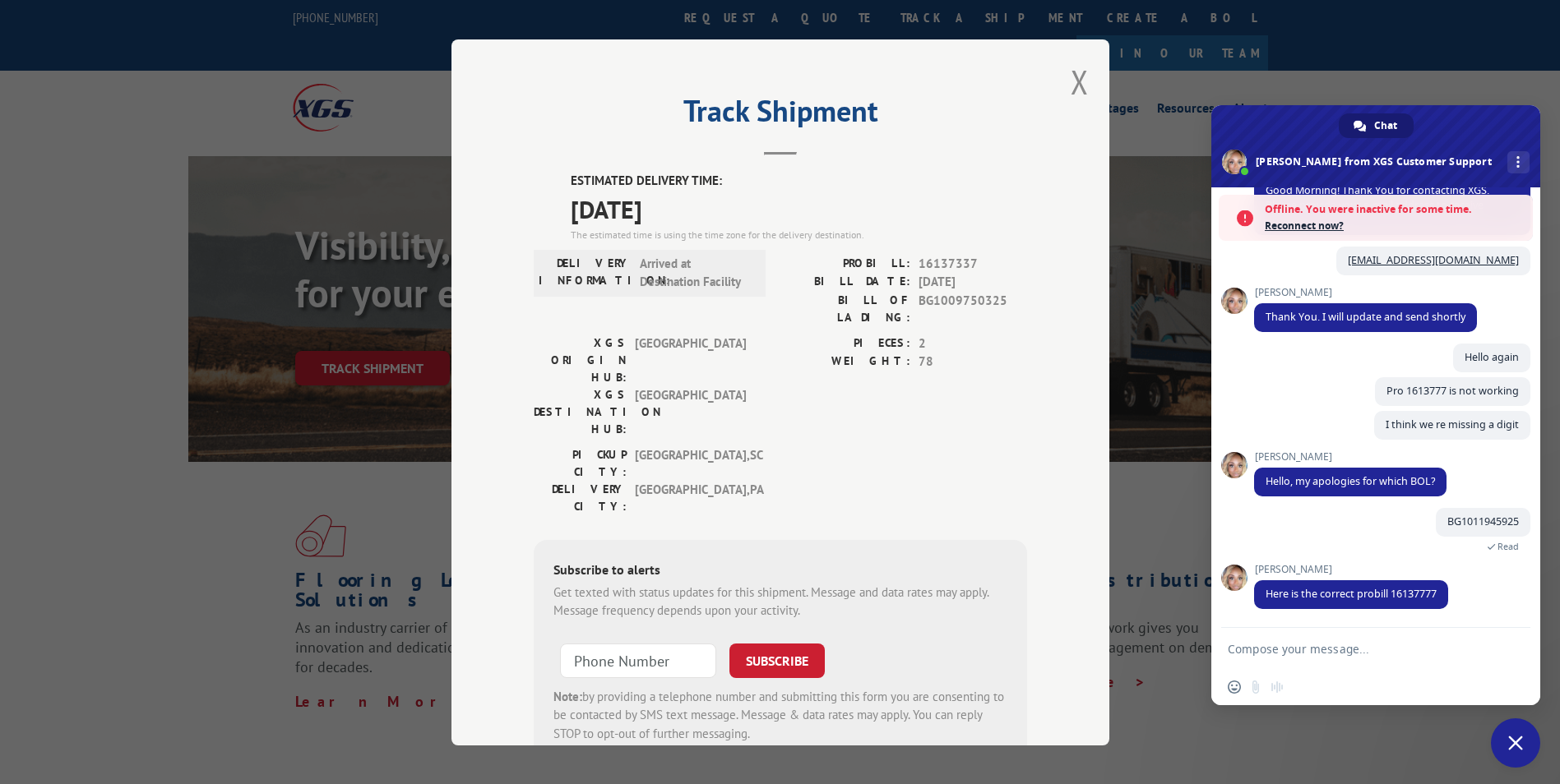
click at [1071, 88] on button "Close modal" at bounding box center [1079, 82] width 18 height 44
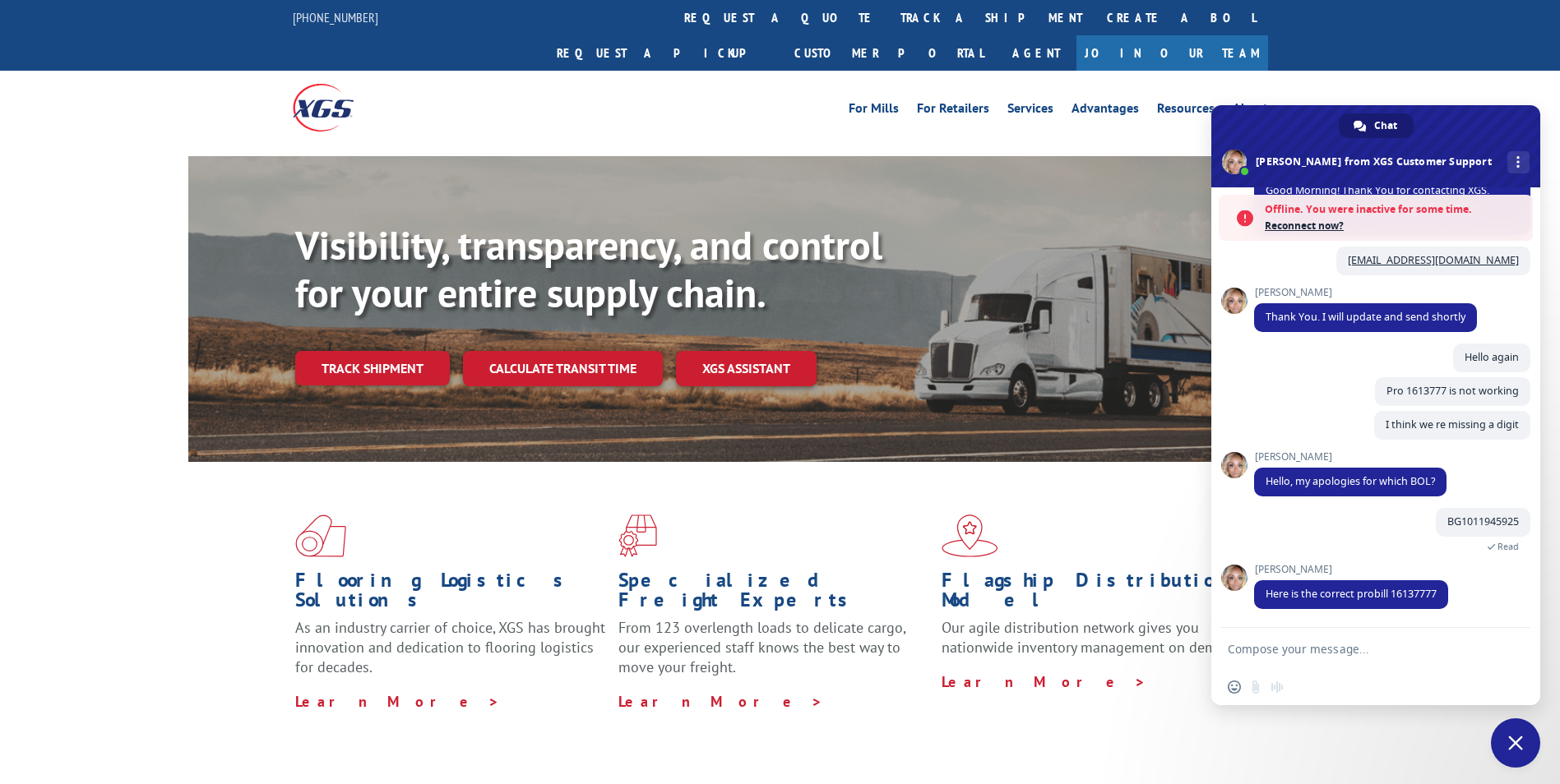
click at [421, 351] on link "Track shipment" at bounding box center [372, 368] width 155 height 35
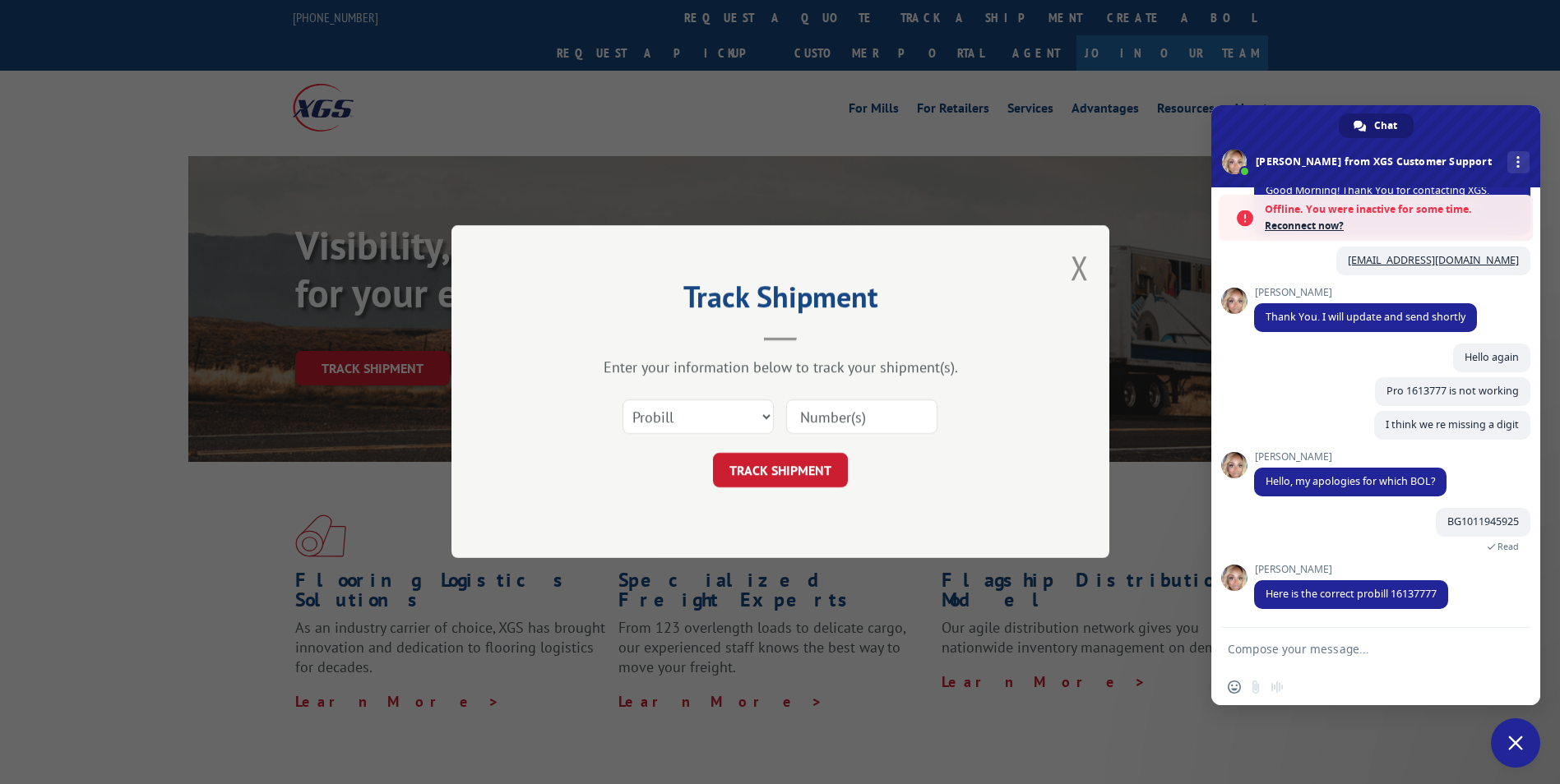
click at [800, 409] on input at bounding box center [862, 418] width 151 height 35
paste input "16137336"
type input "16137336"
click at [784, 464] on button "TRACK SHIPMENT" at bounding box center [780, 471] width 135 height 35
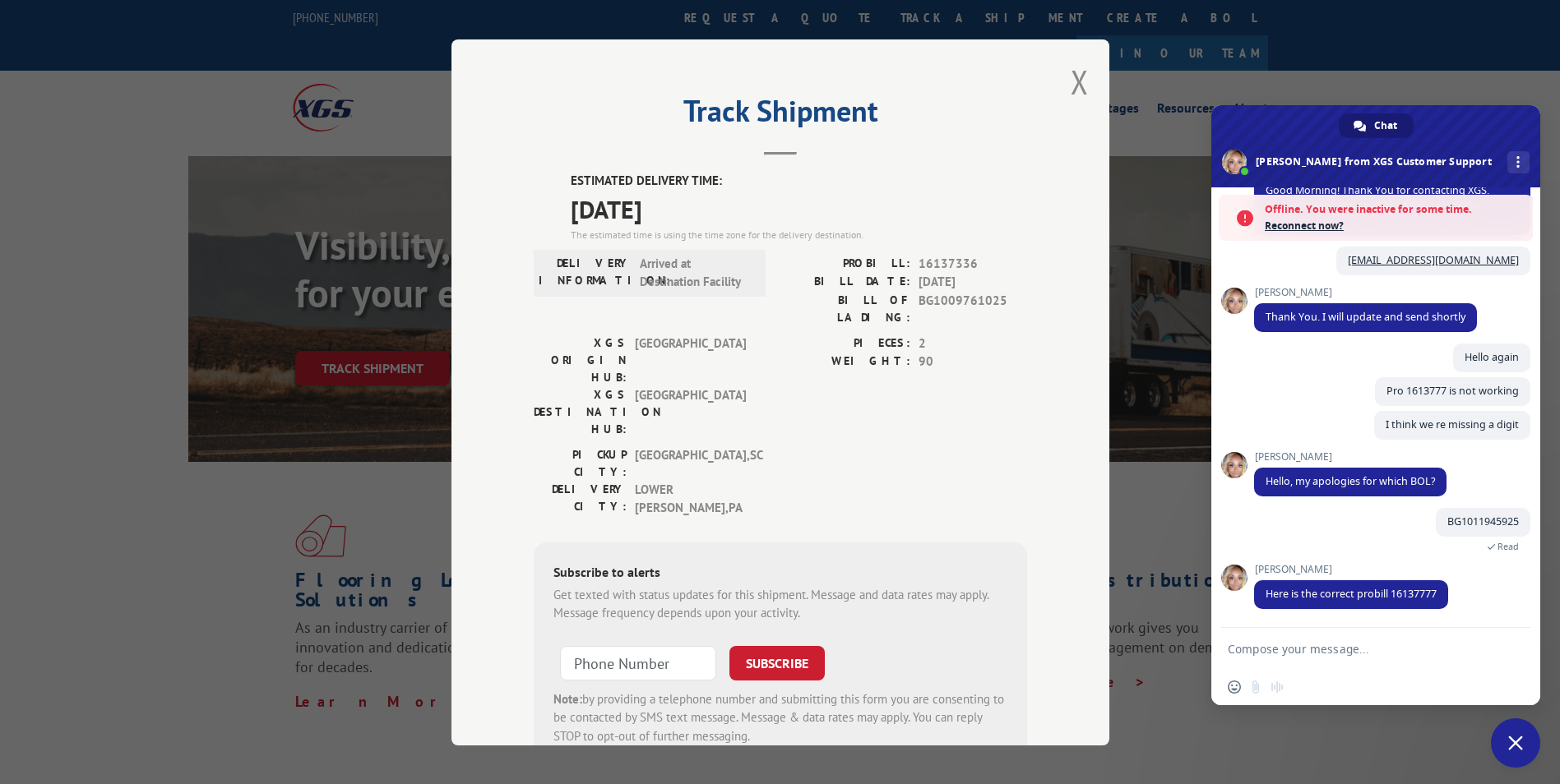
drag, startPoint x: 1072, startPoint y: 81, endPoint x: 1025, endPoint y: 109, distance: 54.7
click at [1072, 81] on button "Close modal" at bounding box center [1079, 82] width 18 height 44
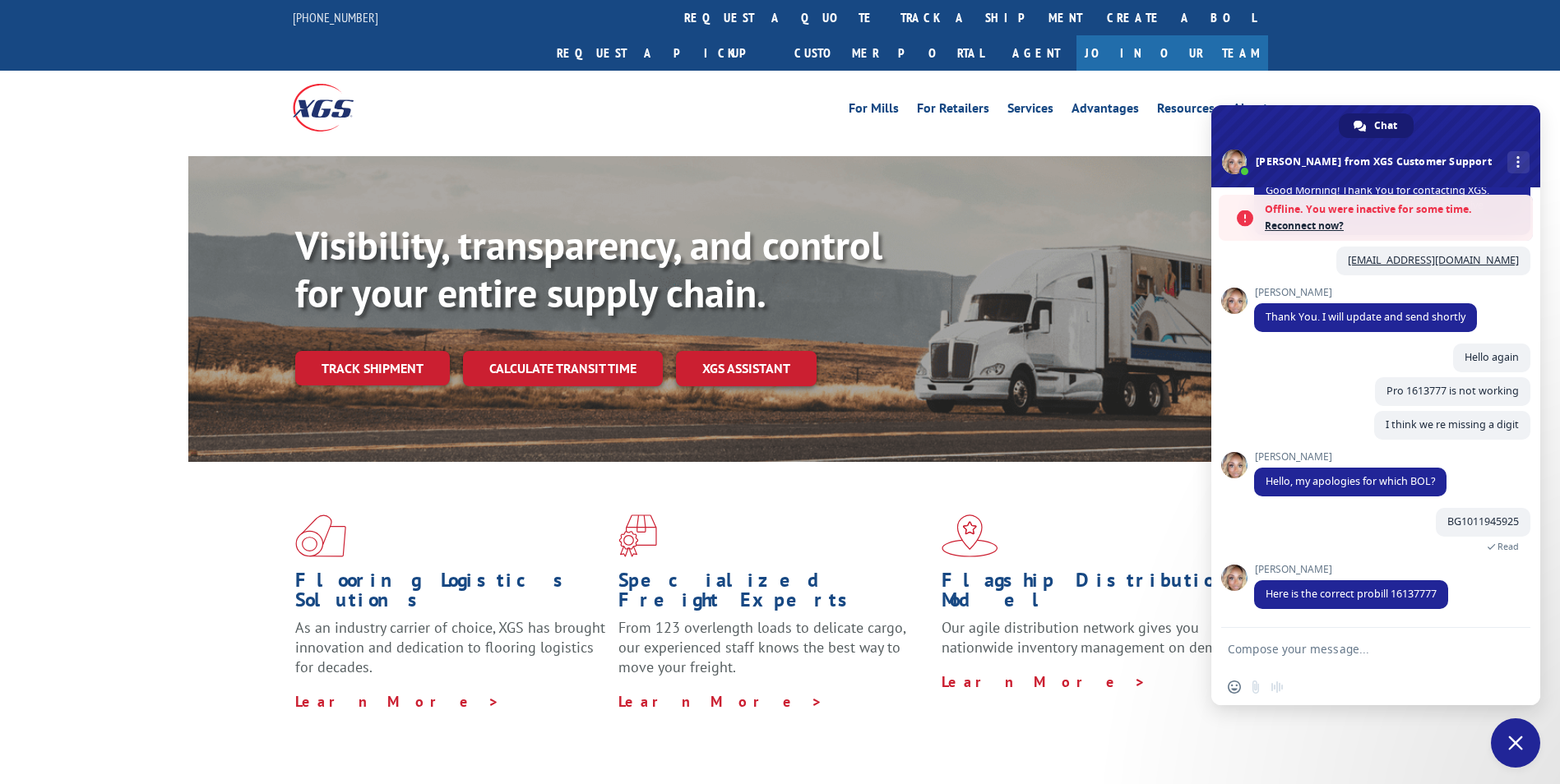
drag, startPoint x: 373, startPoint y: 335, endPoint x: 453, endPoint y: 351, distance: 81.6
click at [373, 351] on link "Track shipment" at bounding box center [372, 368] width 155 height 35
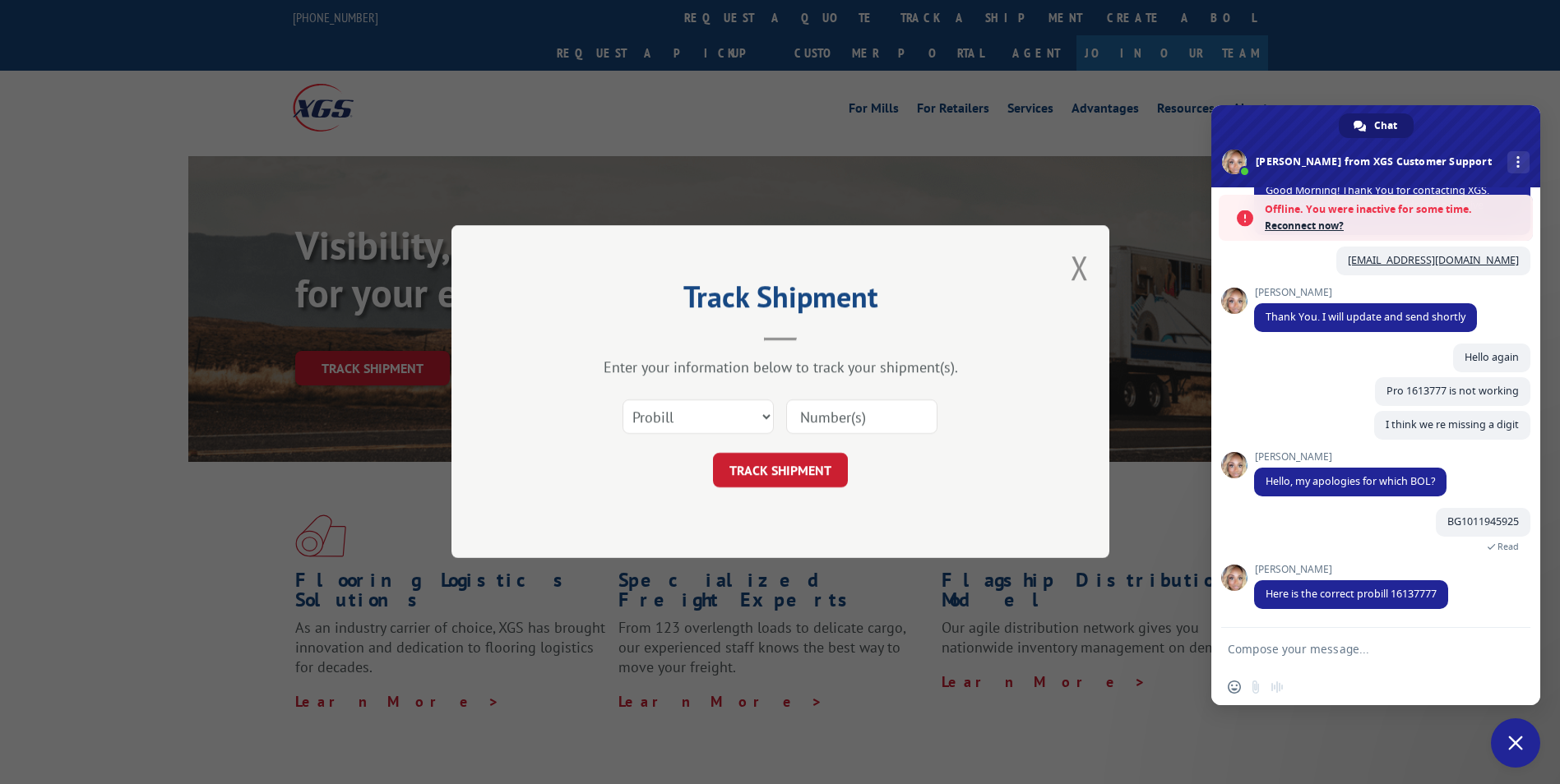
click at [834, 412] on input at bounding box center [862, 418] width 151 height 35
paste input "17587278"
type input "17587278"
click at [790, 469] on button "TRACK SHIPMENT" at bounding box center [780, 471] width 135 height 35
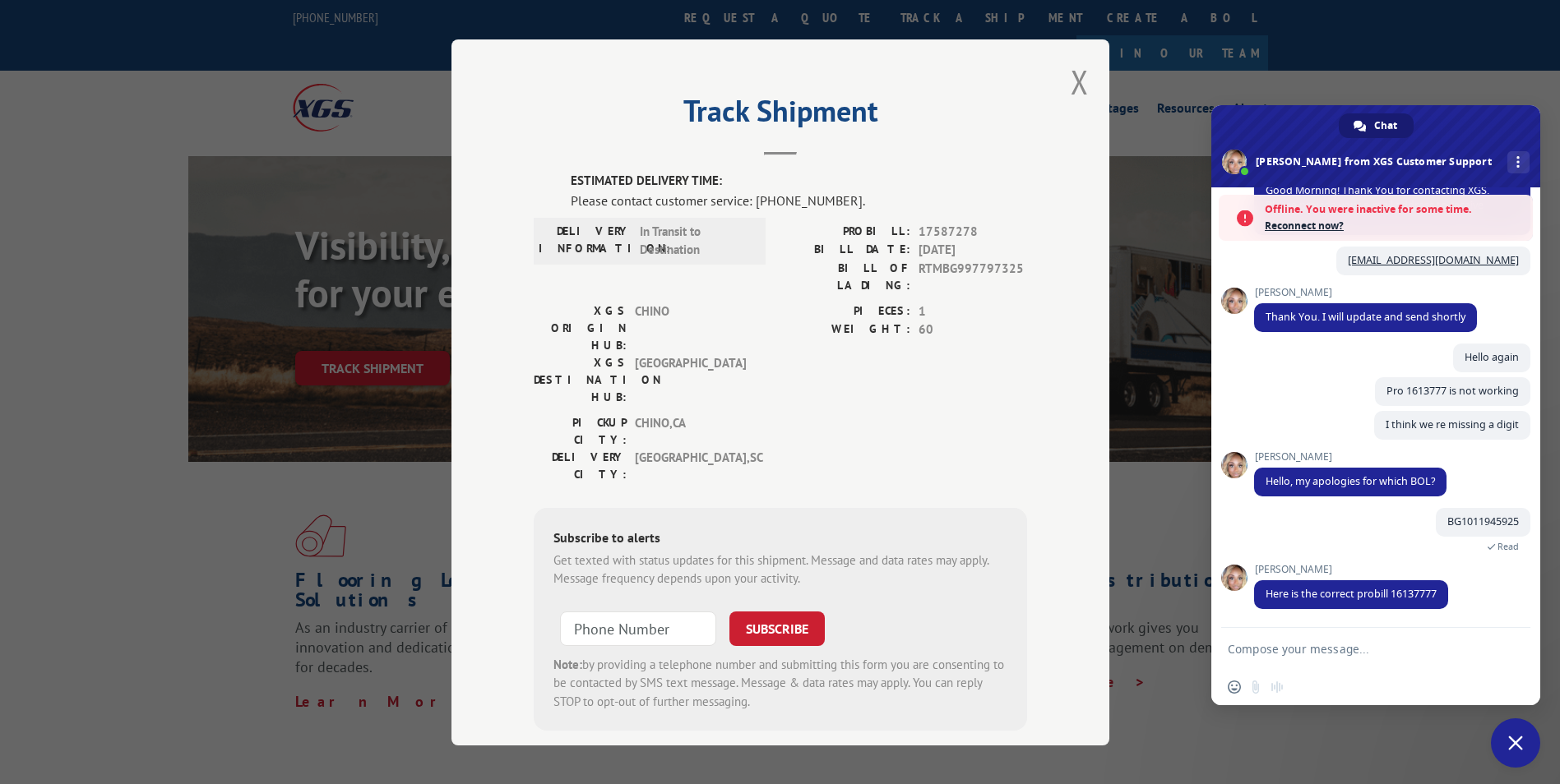
click at [1275, 647] on textarea "Compose your message..." at bounding box center [1357, 649] width 260 height 15
type textarea "Hello!"
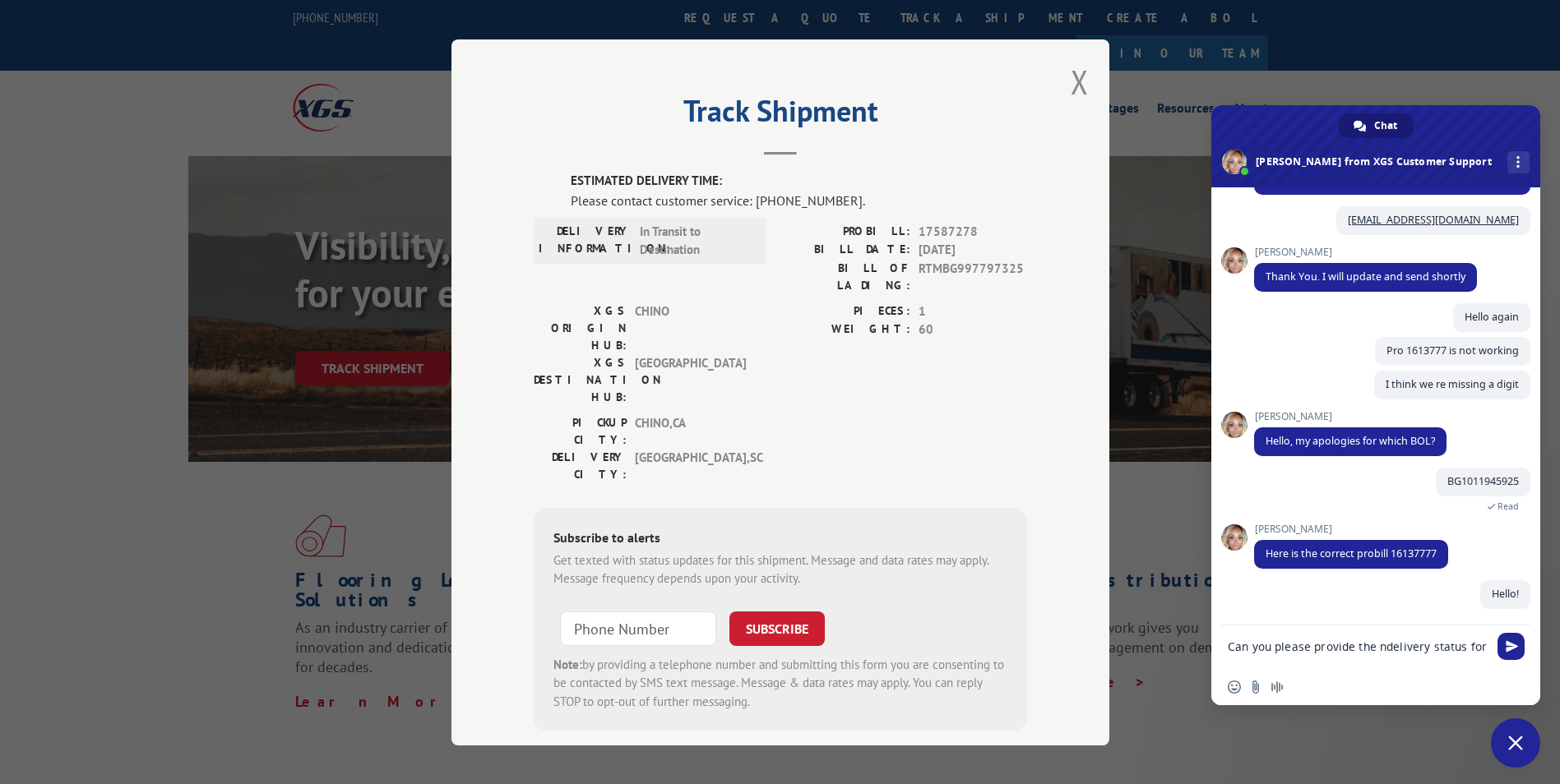
scroll to position [376, 0]
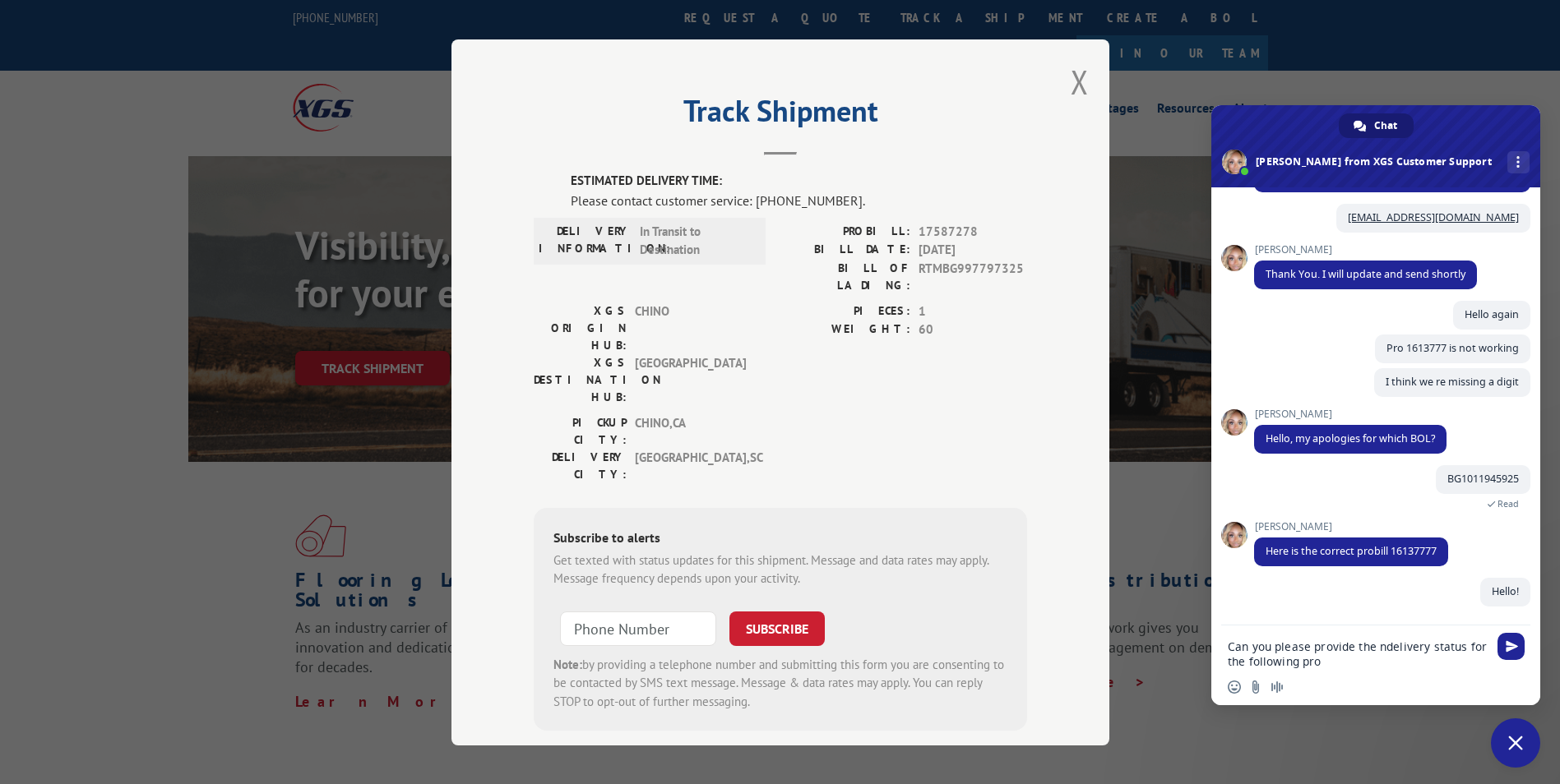
type textarea "Can you please provide the ndelivery status for the following pro?"
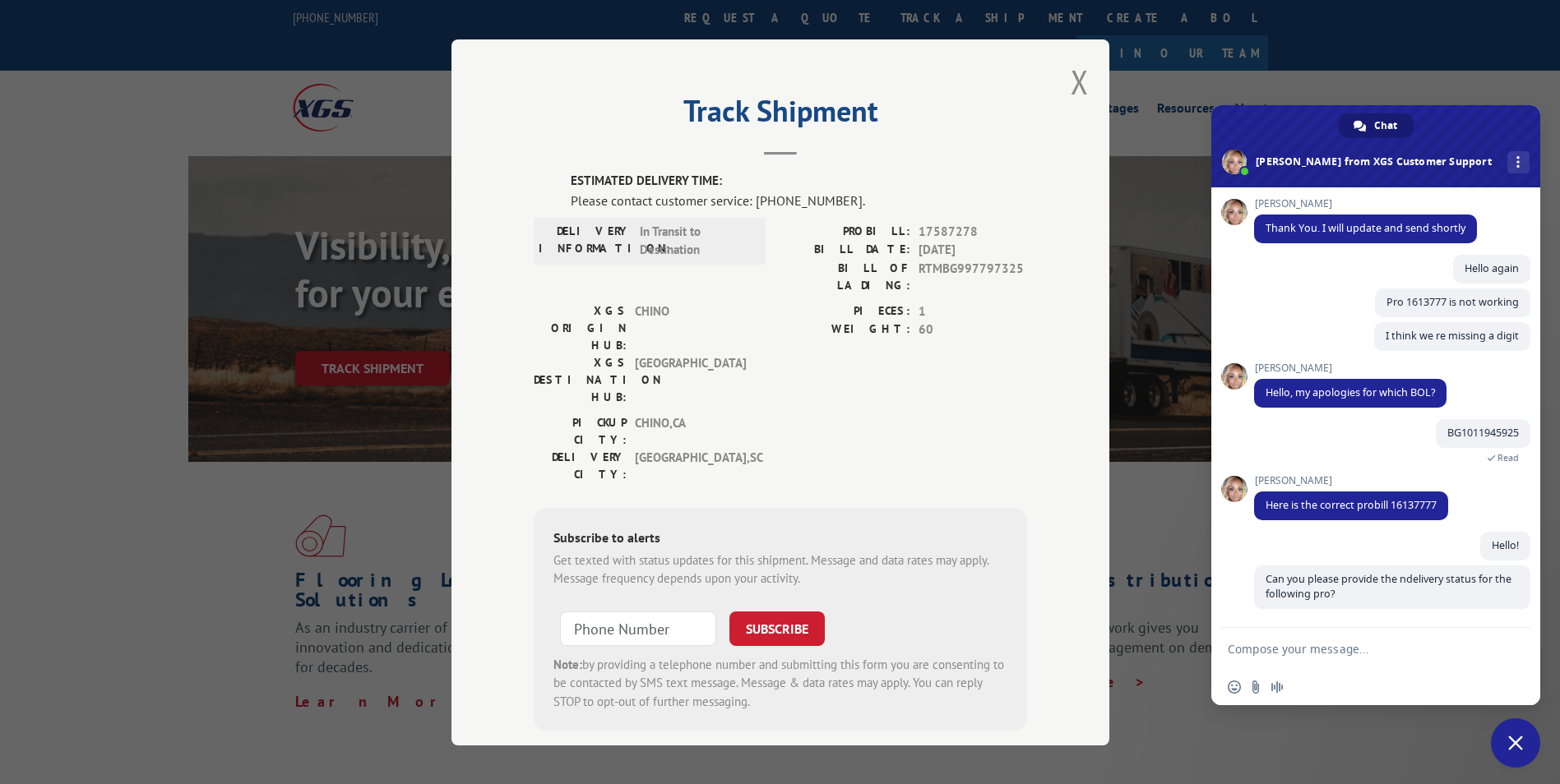
scroll to position [423, 0]
click at [1242, 645] on textarea "Compose your message..." at bounding box center [1357, 649] width 260 height 15
paste textarea "16137366 16137344"
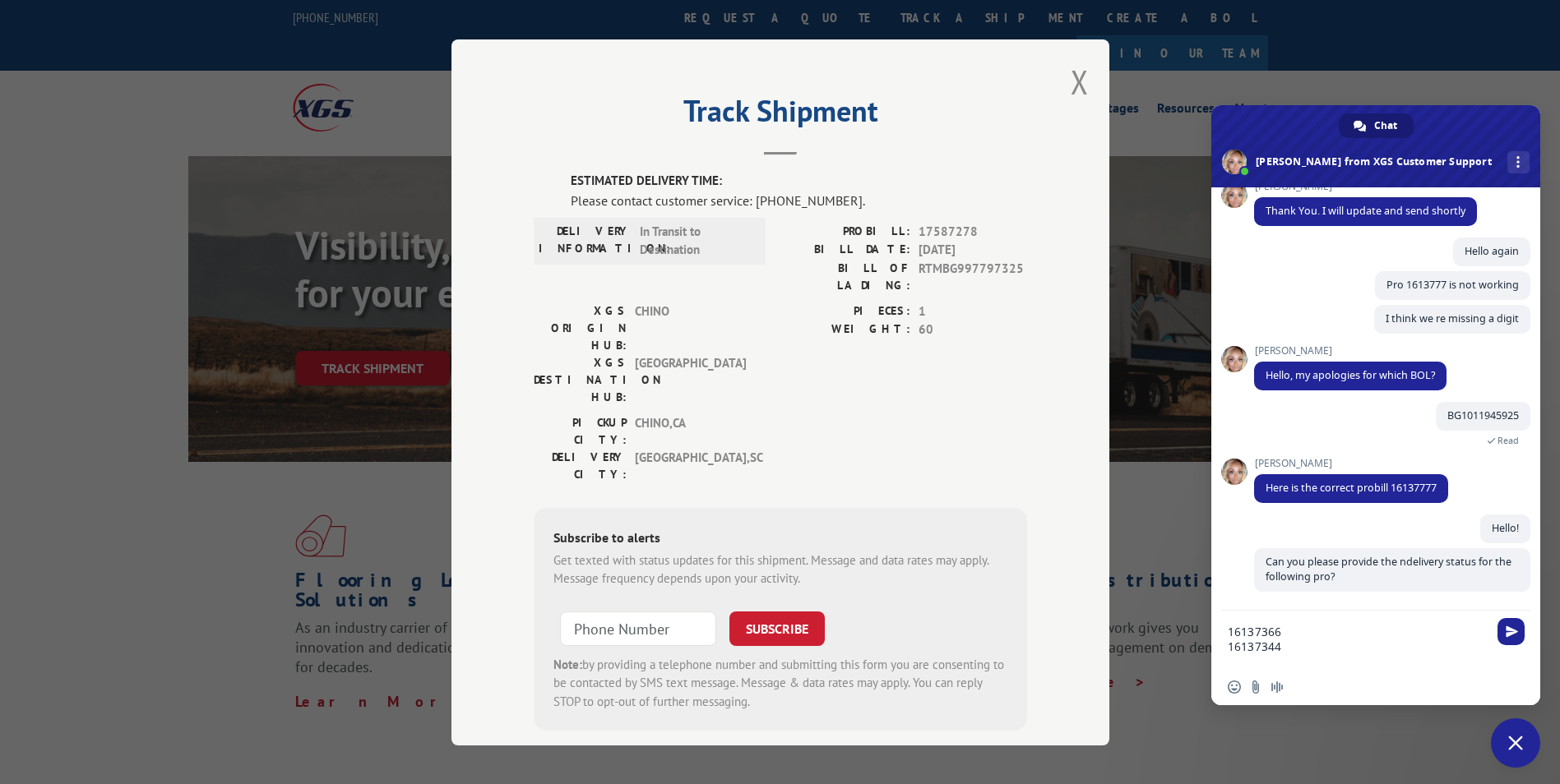
click at [1323, 648] on textarea "16137366 16137344" at bounding box center [1357, 647] width 260 height 45
paste textarea "16137740 16137784 17587278"
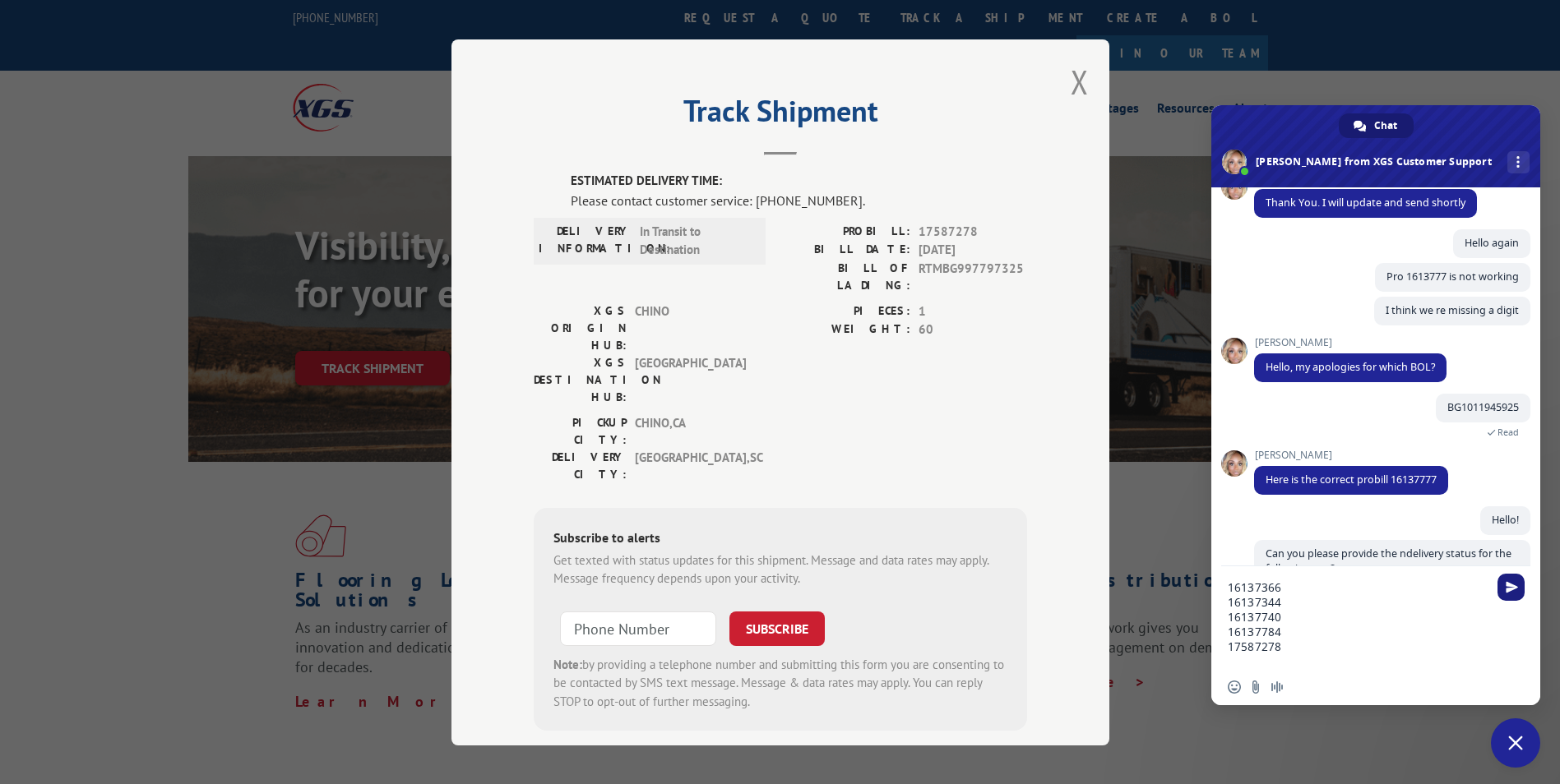
type textarea "16137366 16137344 16137740 16137784 17587278"
click at [1520, 587] on span "Send" at bounding box center [1511, 587] width 27 height 27
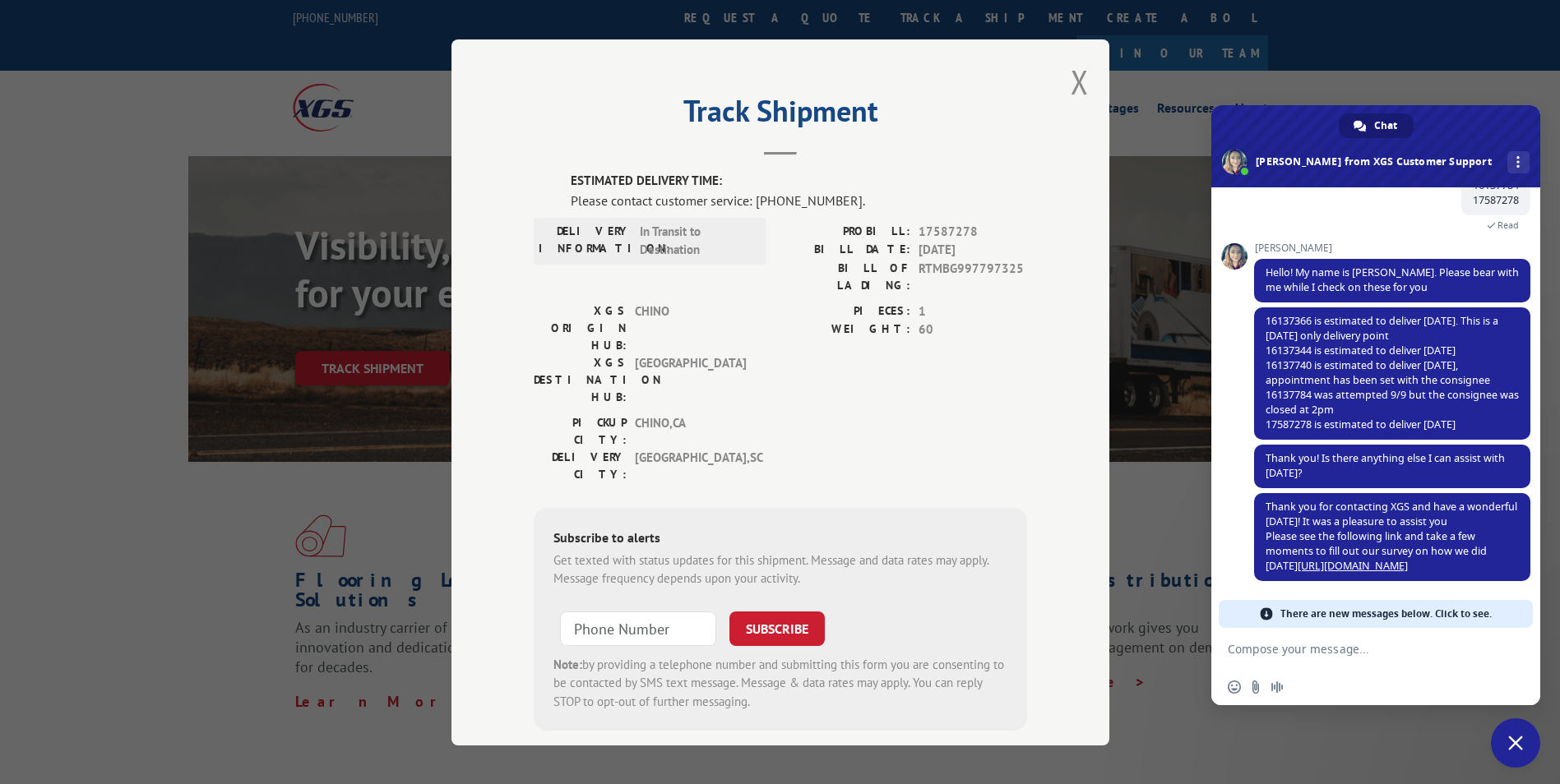
scroll to position [866, 0]
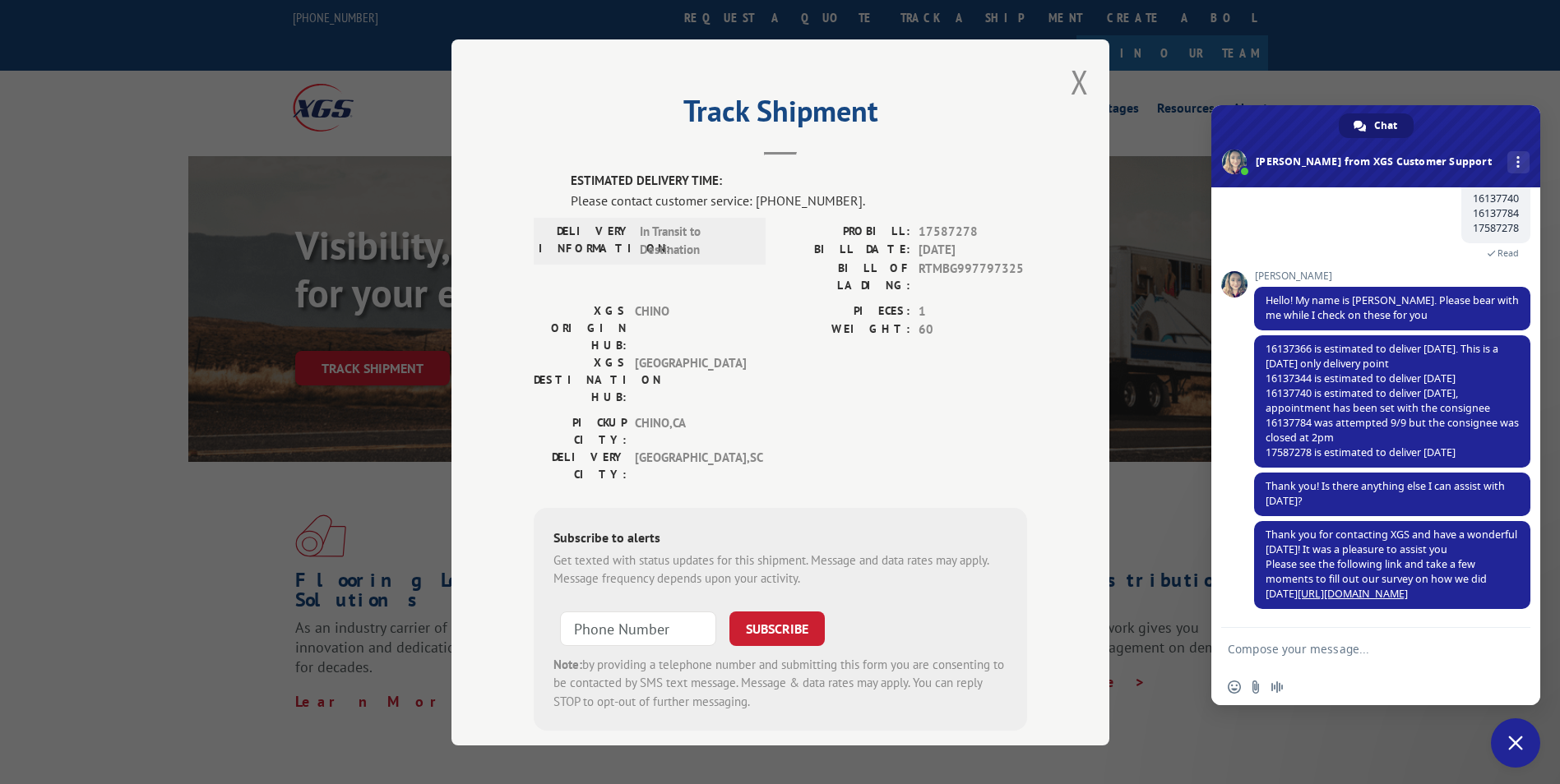
click at [1338, 653] on textarea "Compose your message..." at bounding box center [1357, 649] width 260 height 15
paste textarea "Compose your message..."
paste textarea "16137784"
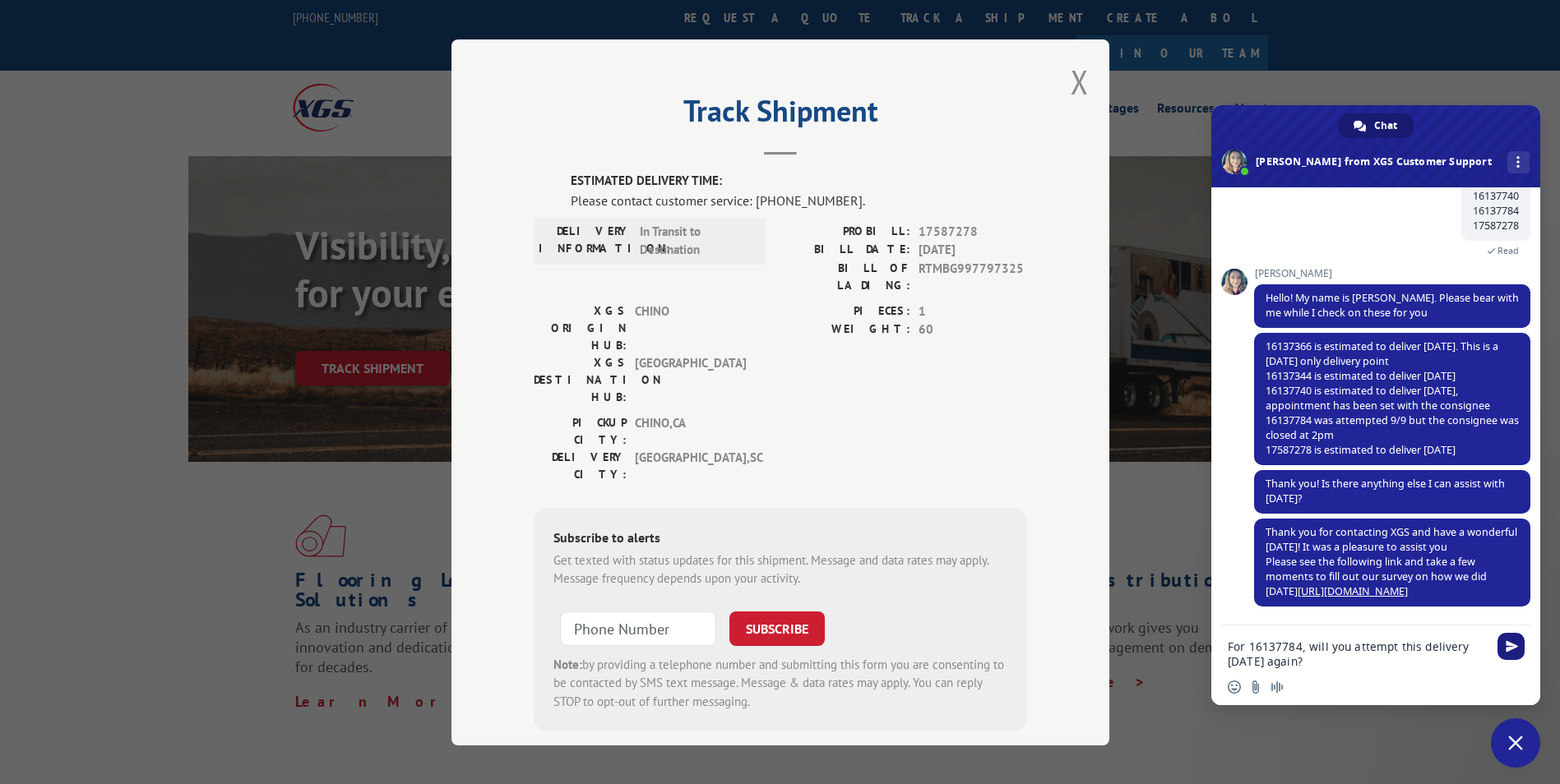
type textarea "For 16137784, will you attempt this delivery [DATE] again?"
click at [1515, 648] on span "Send" at bounding box center [1512, 647] width 13 height 13
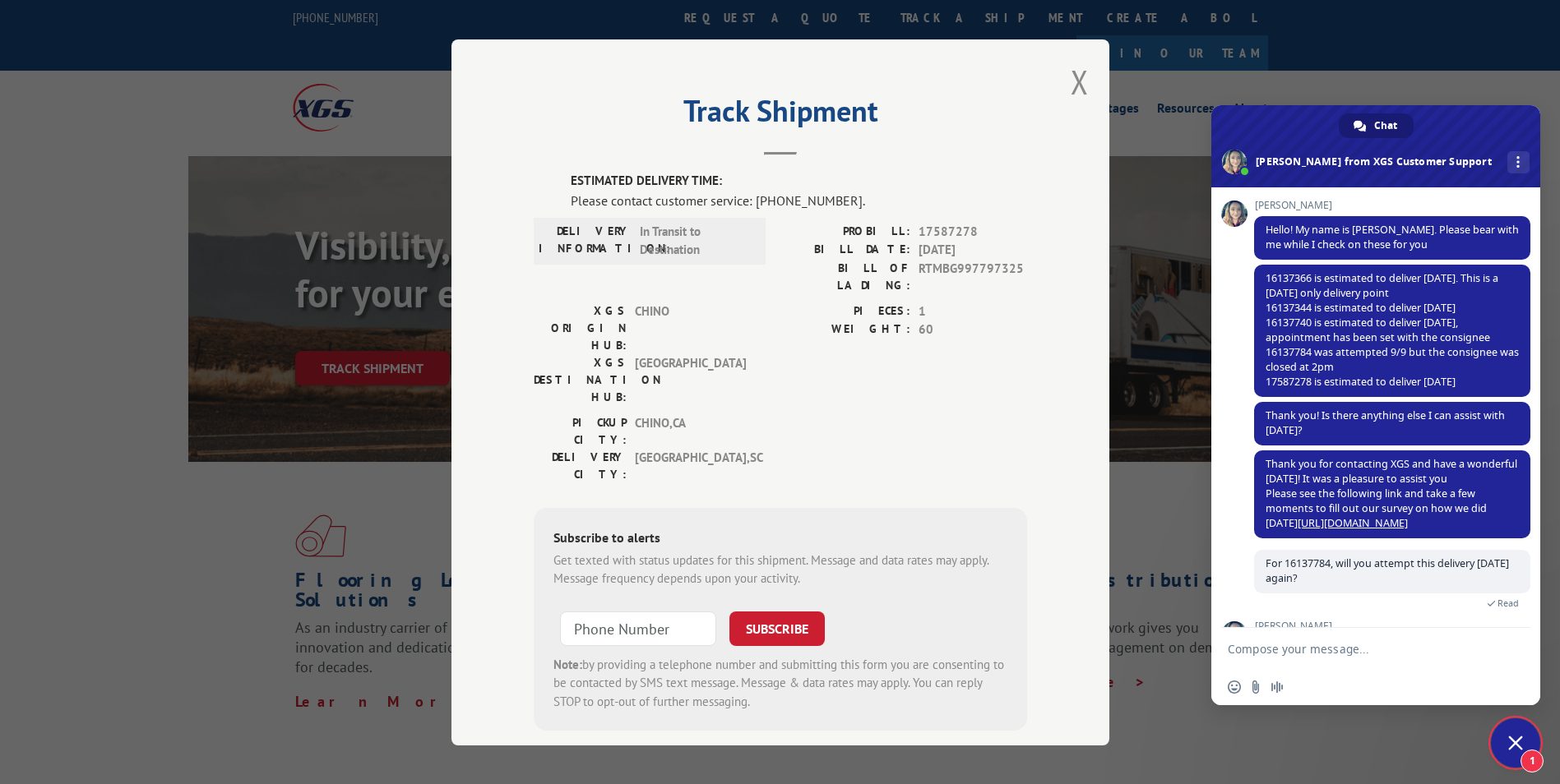
scroll to position [1007, 0]
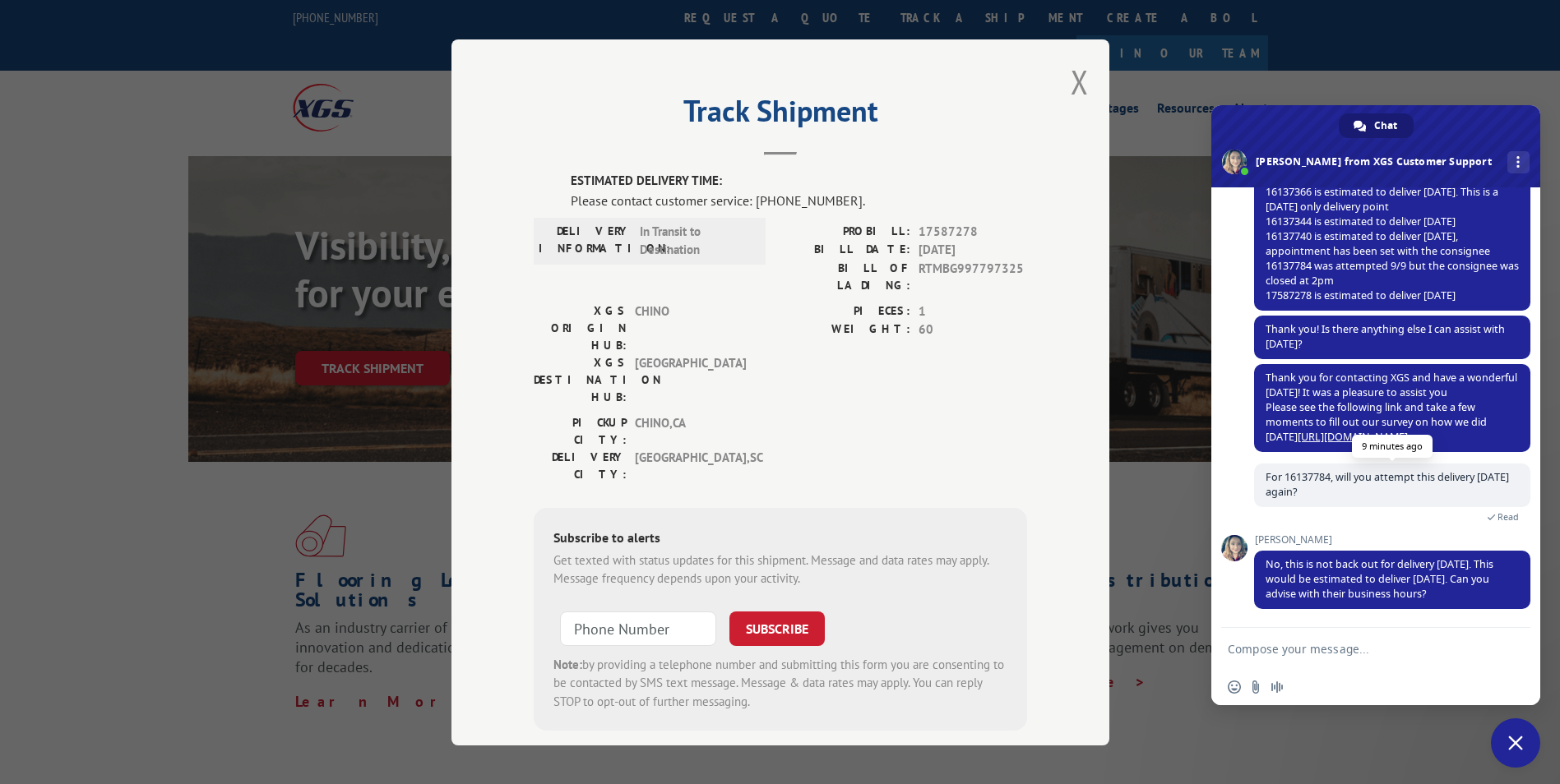
click at [1307, 475] on span "For 16137784, will you attempt this delivery [DATE] again?" at bounding box center [1386, 484] width 243 height 29
copy span "16137784"
click at [1319, 647] on textarea "Compose your message..." at bounding box center [1357, 649] width 260 height 15
type textarea "BUSSINESS HOURS 8 AM - 2 PM"
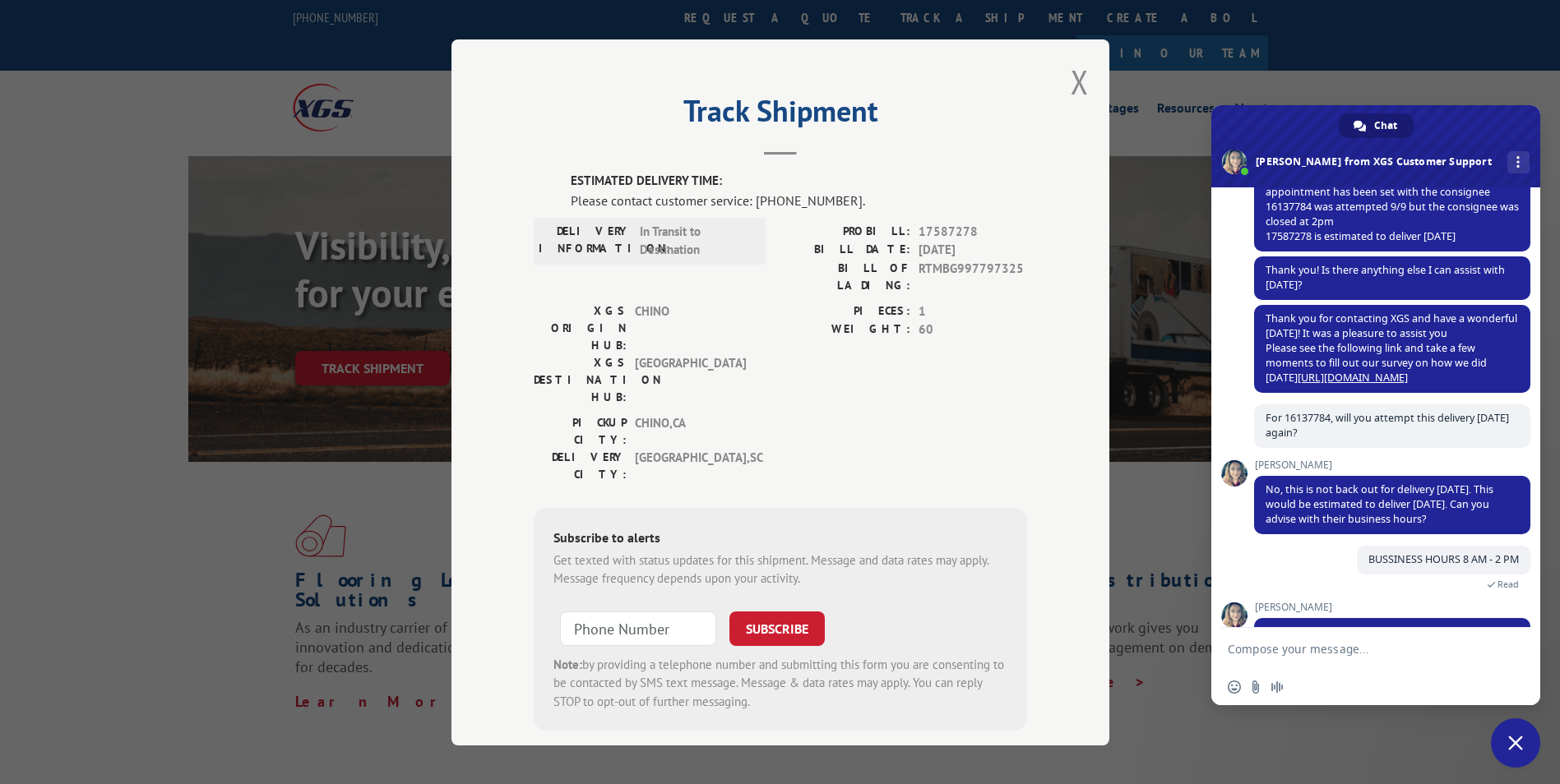
scroll to position [1119, 0]
